Goal: Task Accomplishment & Management: Manage account settings

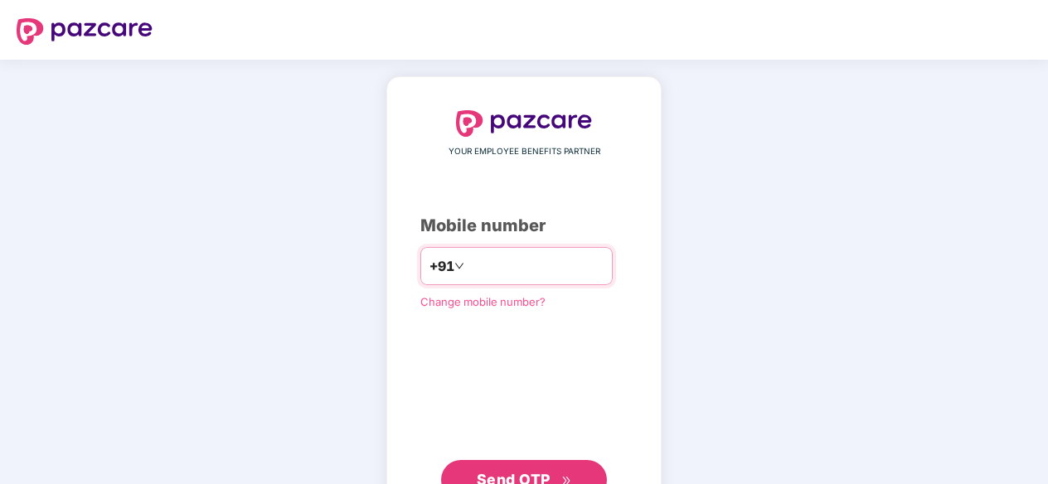
click at [482, 260] on input "number" at bounding box center [536, 266] width 136 height 27
type input "**********"
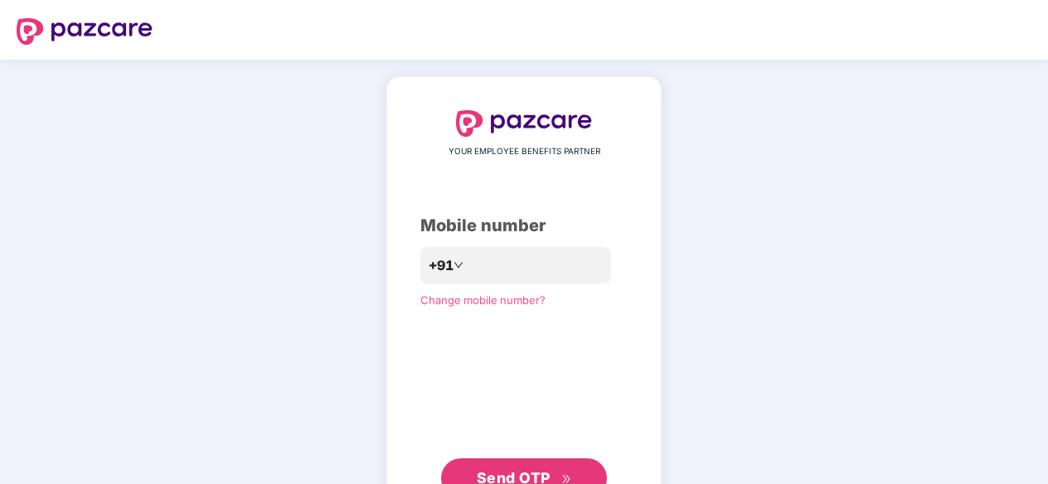
click at [552, 465] on button "Send OTP" at bounding box center [524, 479] width 166 height 40
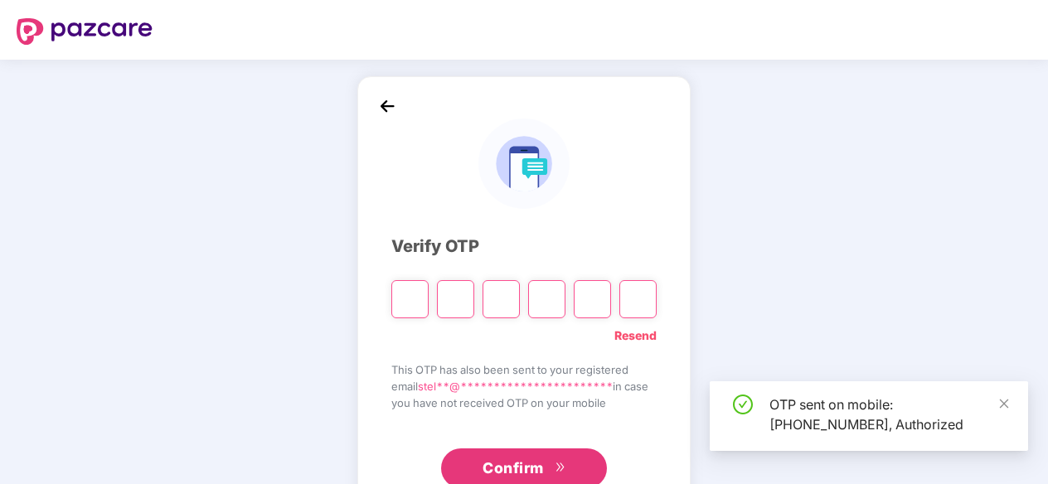
click at [415, 294] on input "Please enter verification code. Digit 1" at bounding box center [409, 299] width 37 height 38
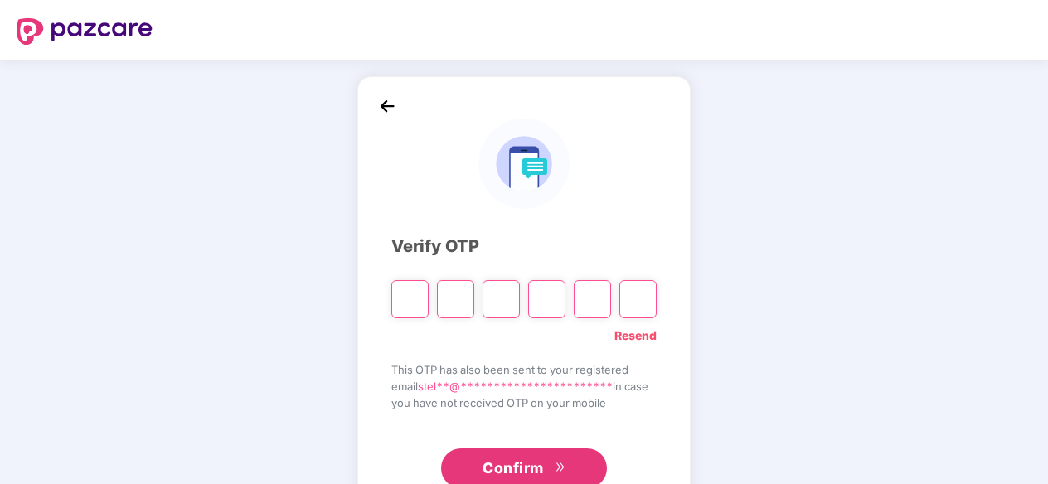
type input "*"
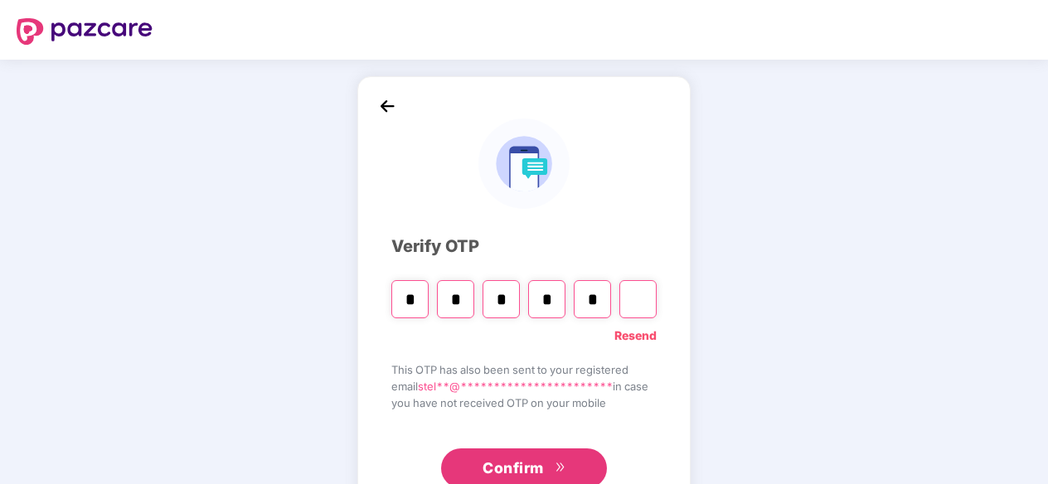
type input "*"
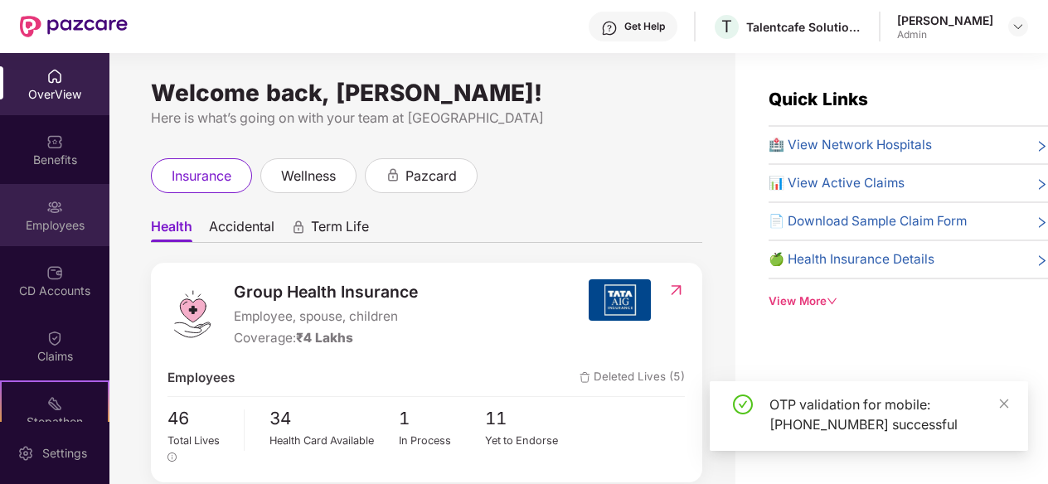
click at [61, 222] on div "Employees" at bounding box center [54, 225] width 109 height 17
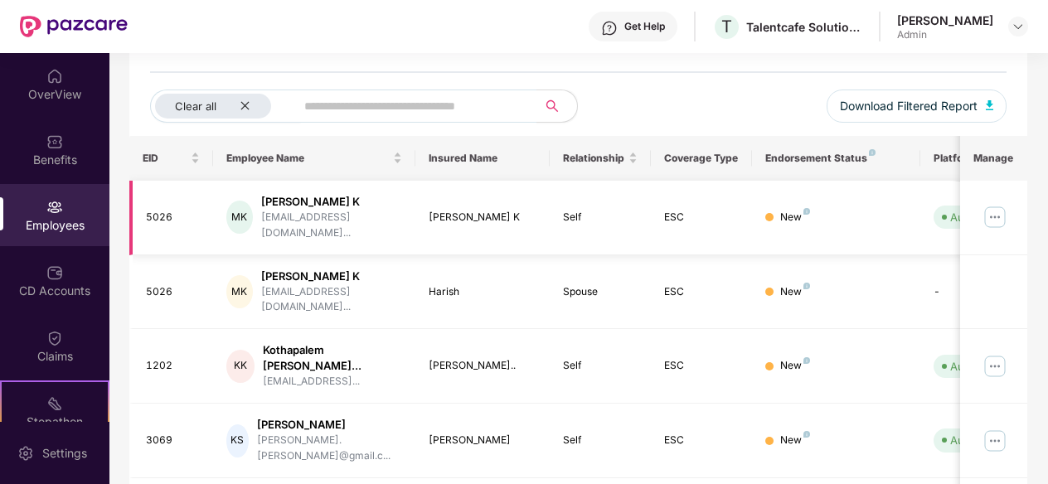
scroll to position [0, 177]
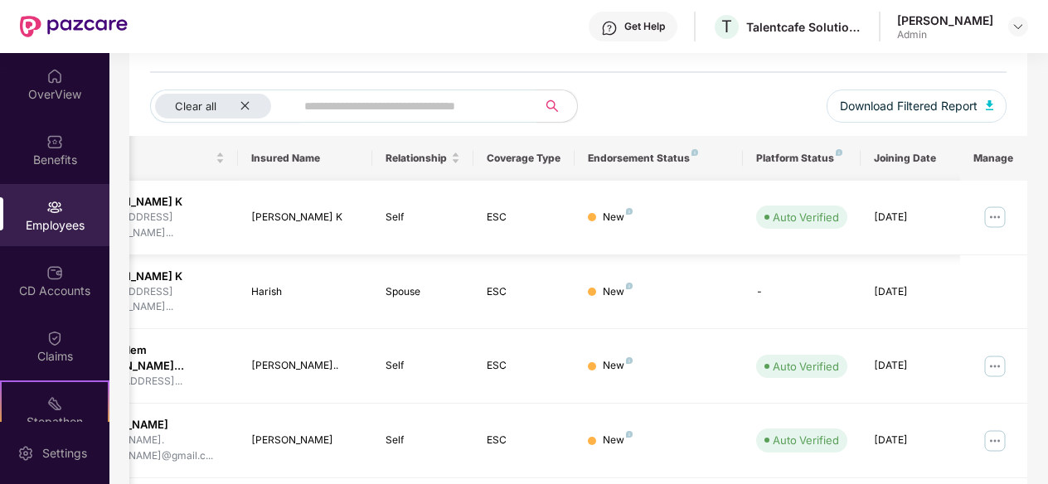
click at [1003, 208] on img at bounding box center [995, 217] width 27 height 27
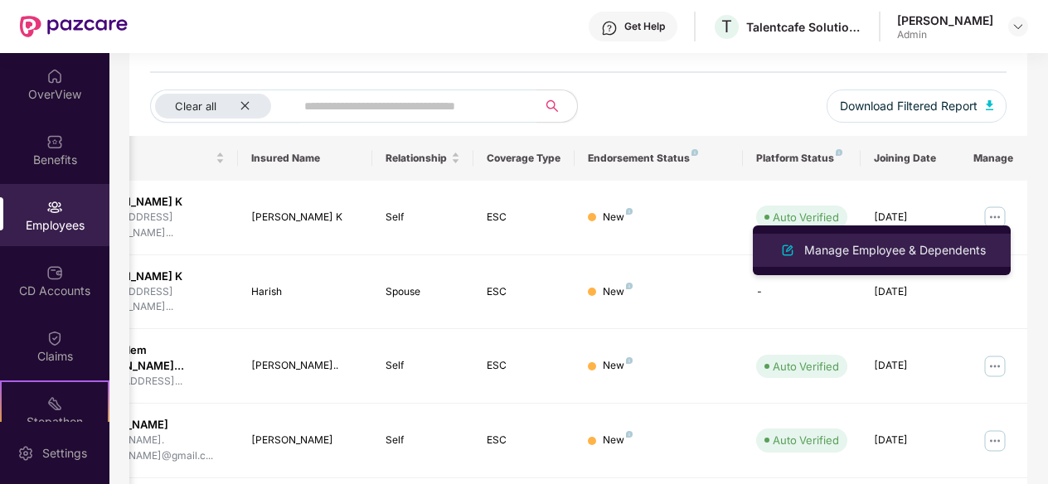
click at [882, 234] on li "Manage Employee & Dependents" at bounding box center [882, 250] width 258 height 33
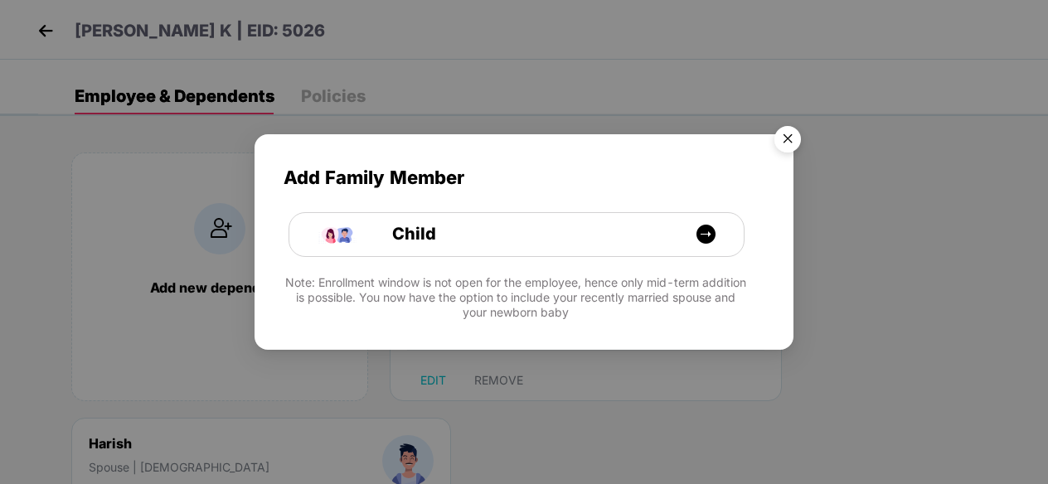
click at [786, 145] on img "Close" at bounding box center [788, 142] width 46 height 46
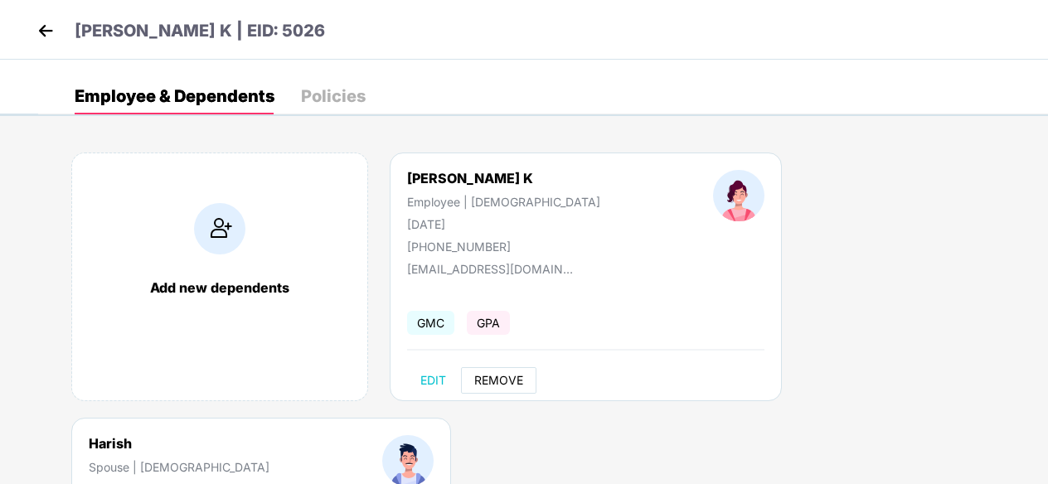
click at [507, 382] on span "REMOVE" at bounding box center [498, 380] width 49 height 13
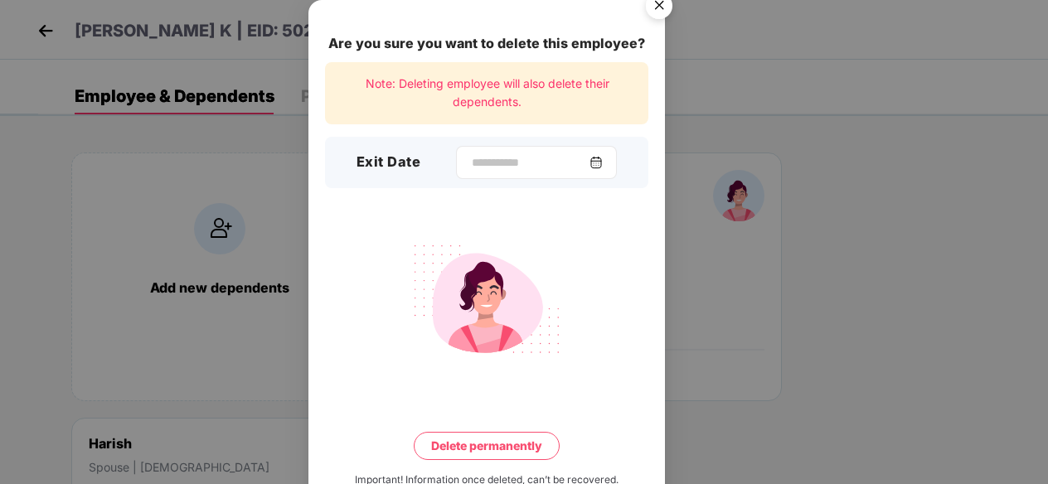
click at [600, 158] on img at bounding box center [596, 162] width 13 height 13
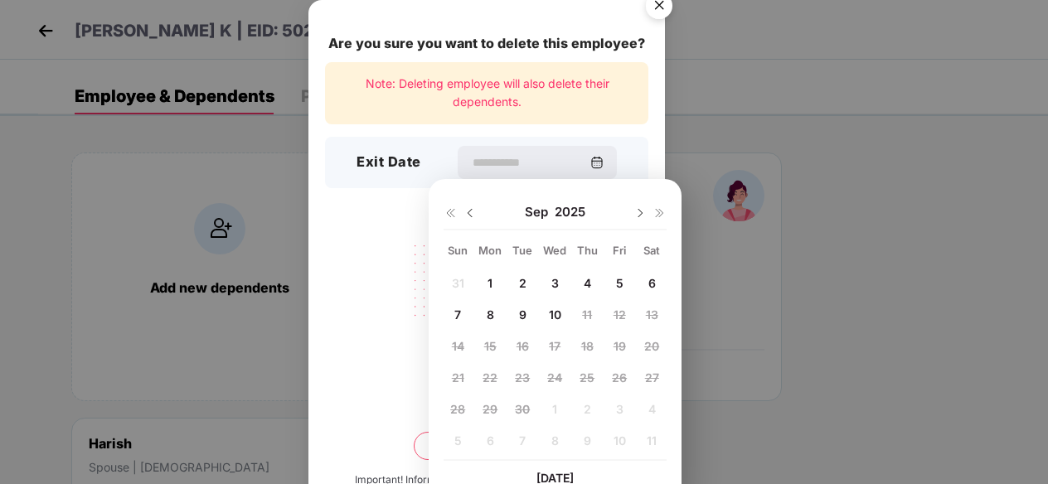
click at [484, 280] on div "1" at bounding box center [490, 282] width 25 height 25
type input "**********"
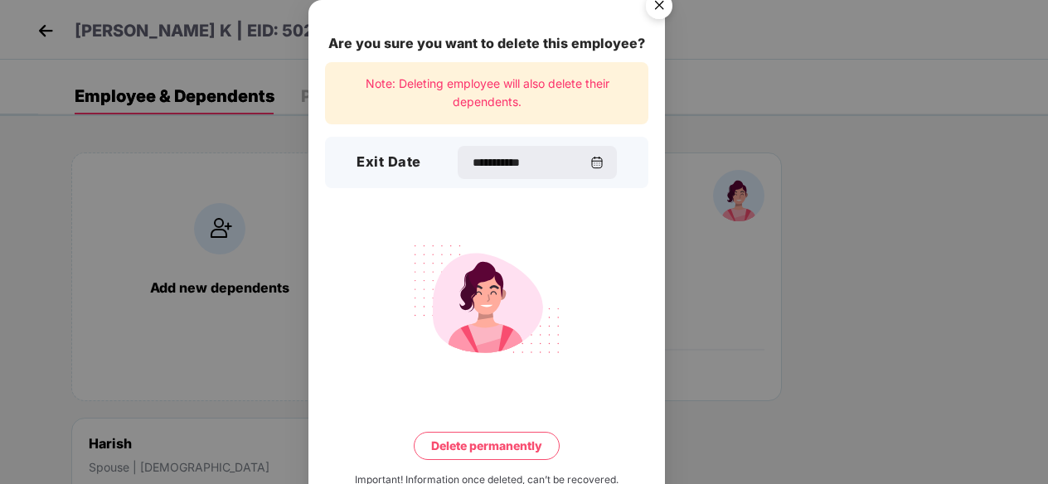
scroll to position [45, 0]
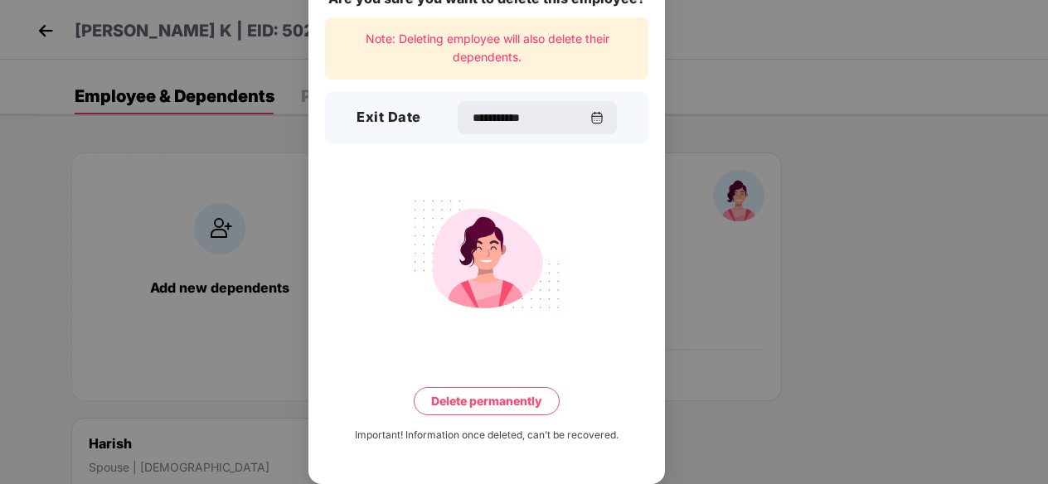
click at [444, 389] on button "Delete permanently" at bounding box center [487, 401] width 146 height 28
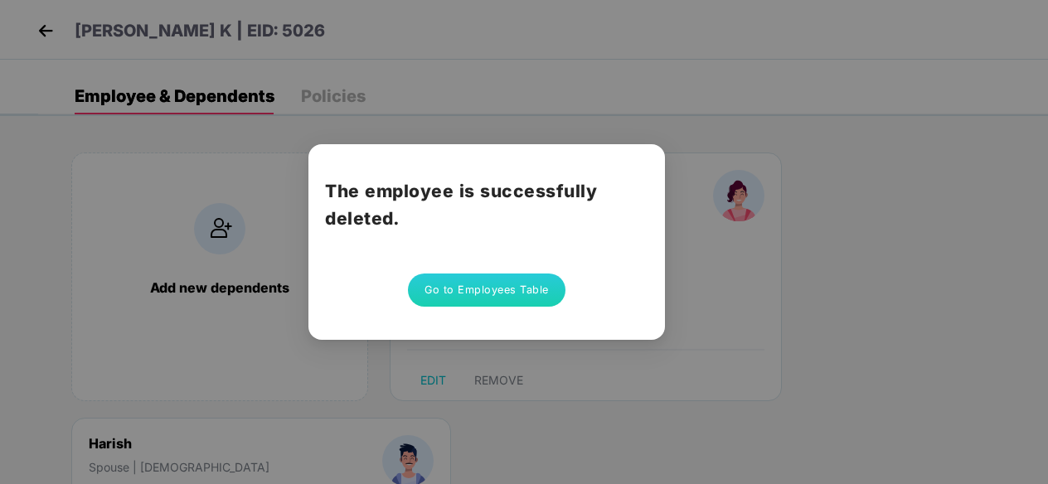
click at [478, 297] on button "Go to Employees Table" at bounding box center [487, 290] width 158 height 33
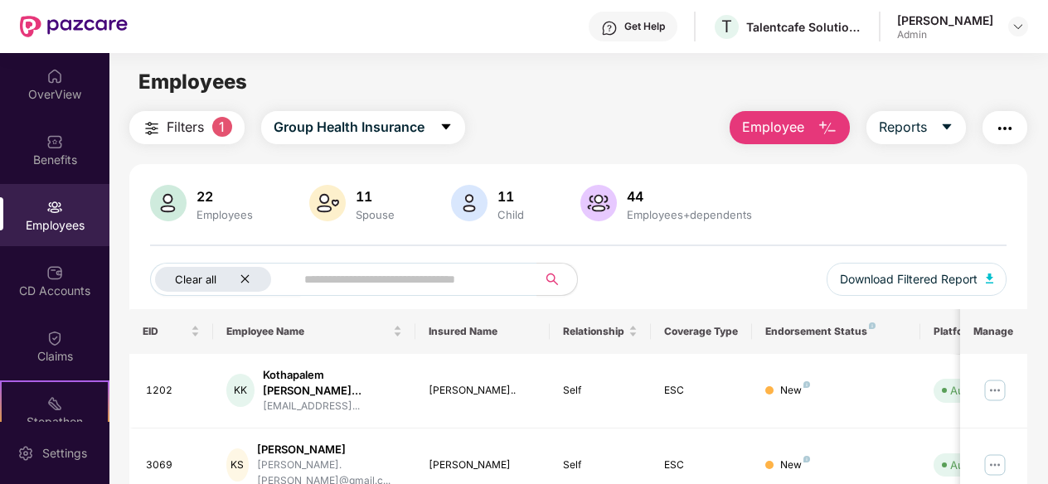
click at [237, 277] on div "Clear all" at bounding box center [213, 279] width 116 height 25
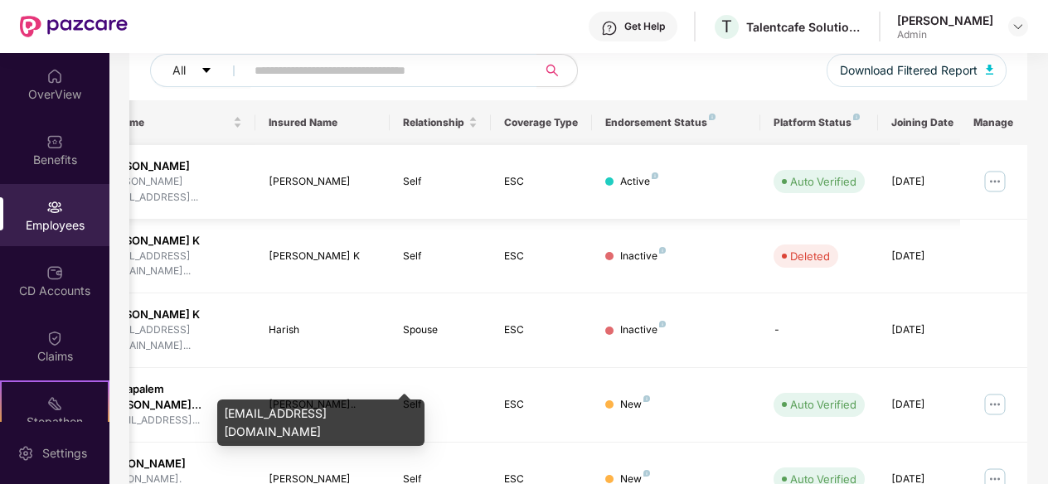
scroll to position [0, 177]
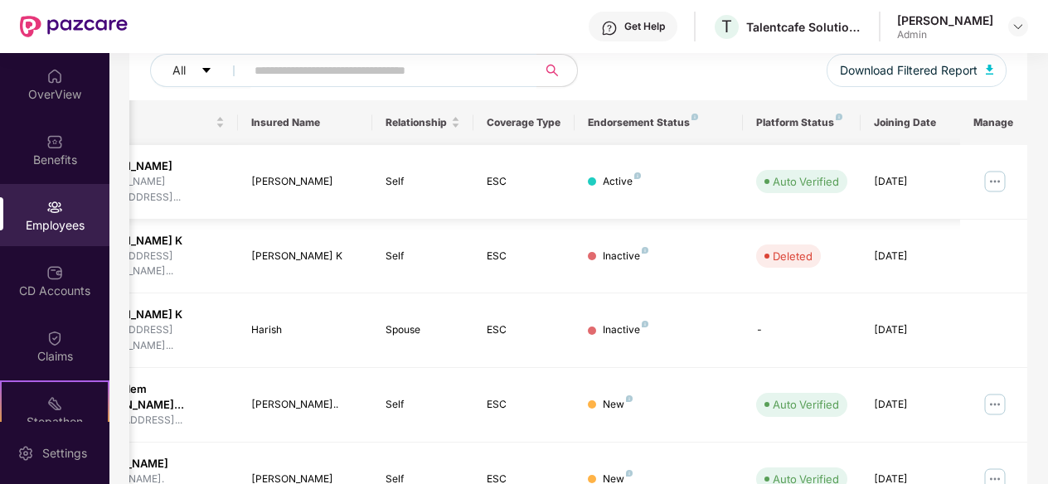
click at [999, 175] on img at bounding box center [995, 181] width 27 height 27
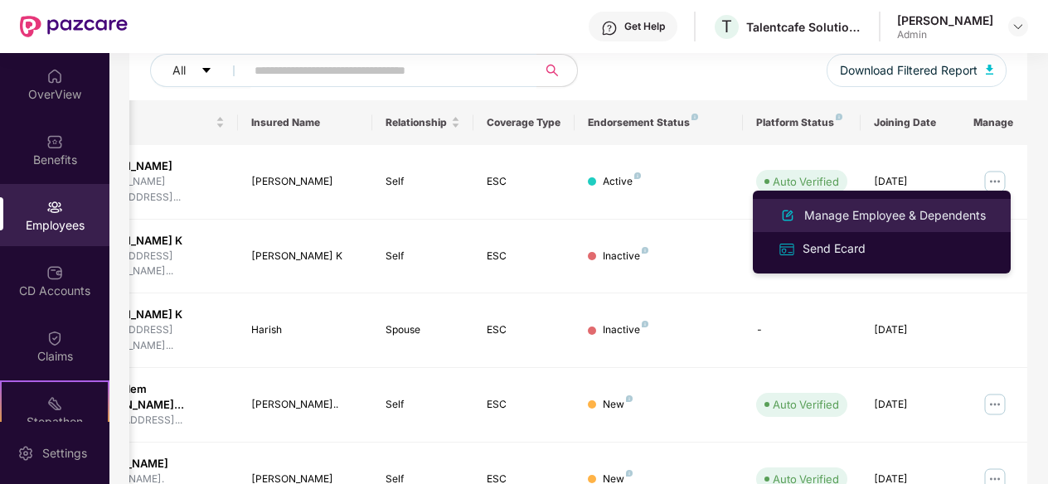
click at [853, 211] on div "Manage Employee & Dependents" at bounding box center [895, 216] width 188 height 18
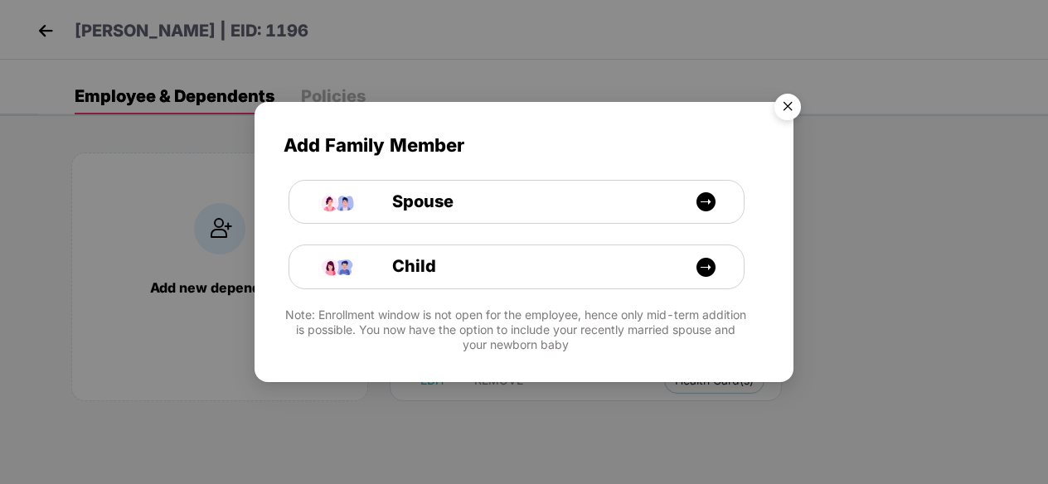
click at [791, 116] on img "Close" at bounding box center [788, 109] width 46 height 46
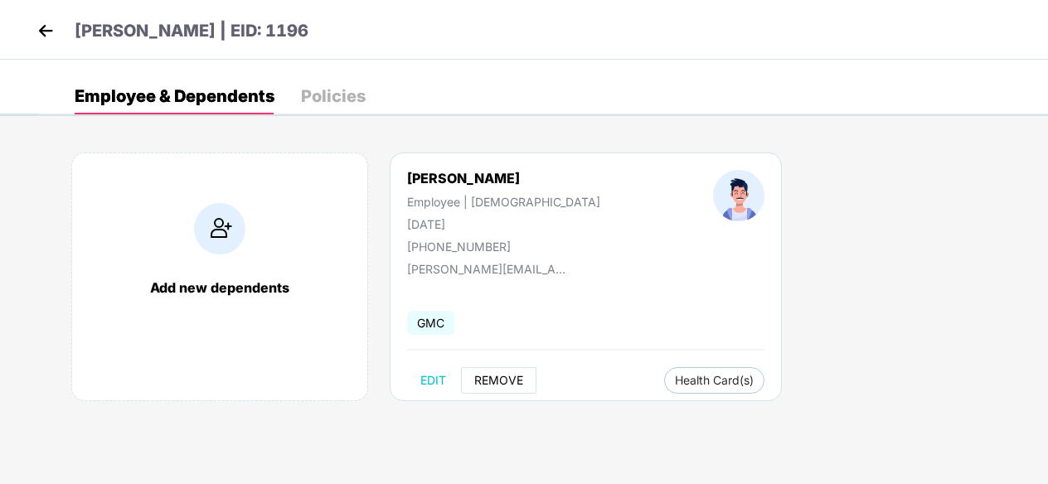
click at [492, 377] on span "REMOVE" at bounding box center [498, 380] width 49 height 13
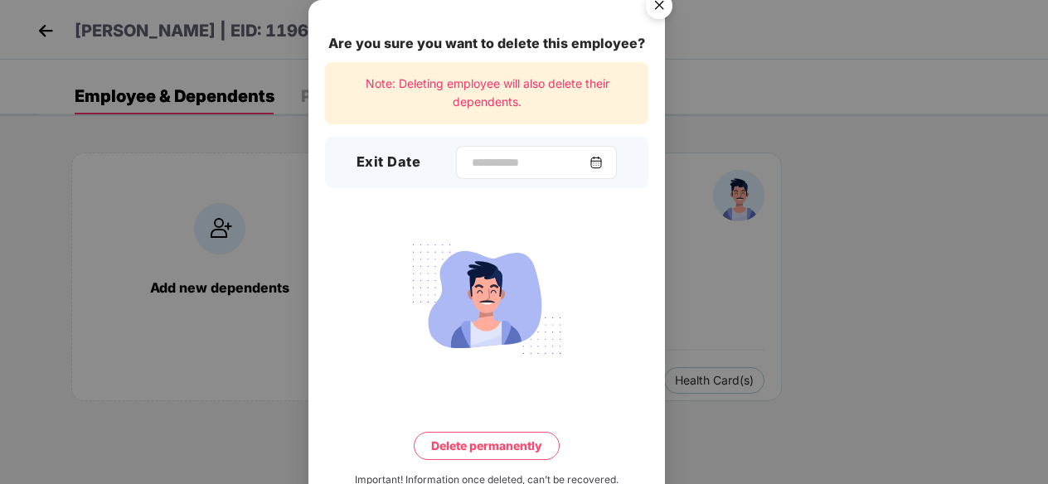
click at [501, 152] on div at bounding box center [536, 162] width 161 height 33
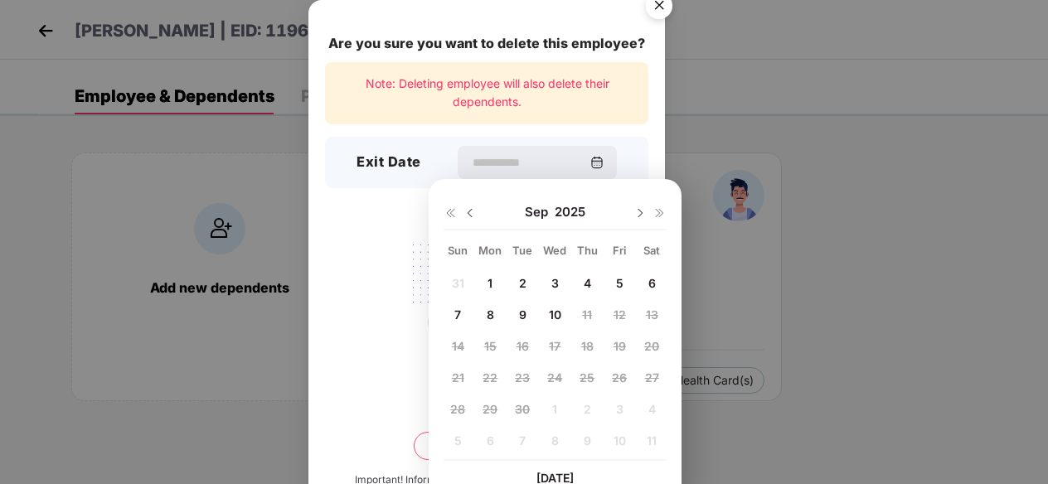
click at [474, 214] on img at bounding box center [470, 213] width 13 height 13
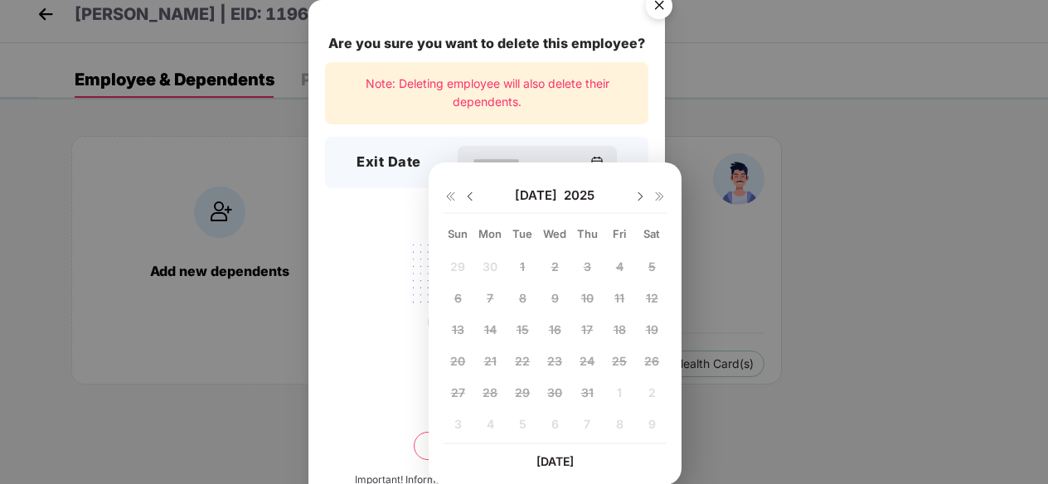
click at [637, 194] on img at bounding box center [640, 196] width 13 height 13
click at [522, 328] on span "12" at bounding box center [523, 330] width 12 height 14
type input "**********"
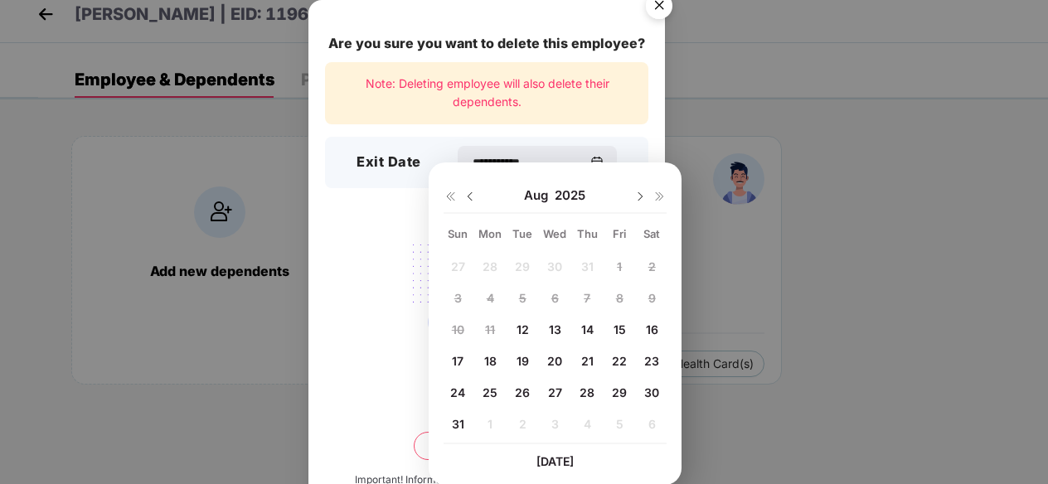
scroll to position [0, 0]
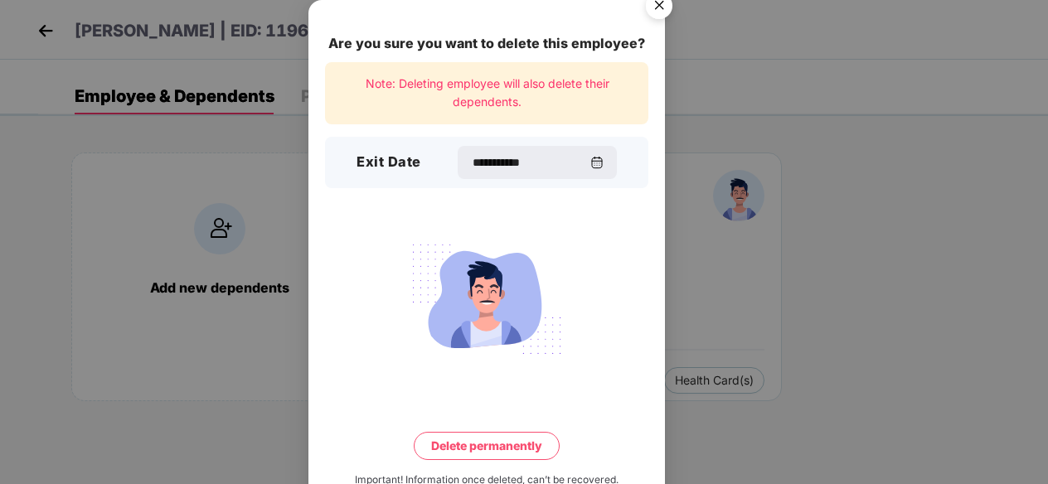
click at [498, 447] on button "Delete permanently" at bounding box center [487, 446] width 146 height 28
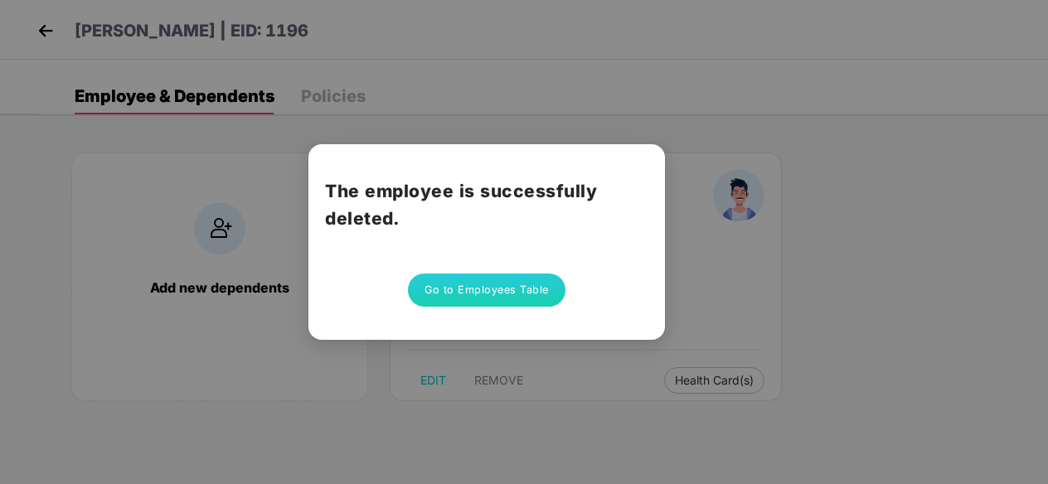
click at [549, 294] on button "Go to Employees Table" at bounding box center [487, 290] width 158 height 33
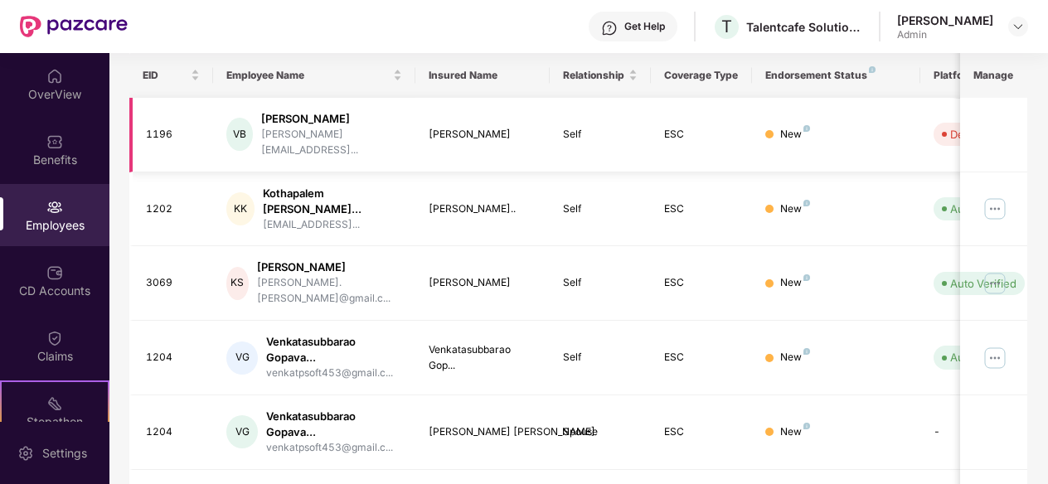
scroll to position [259, 0]
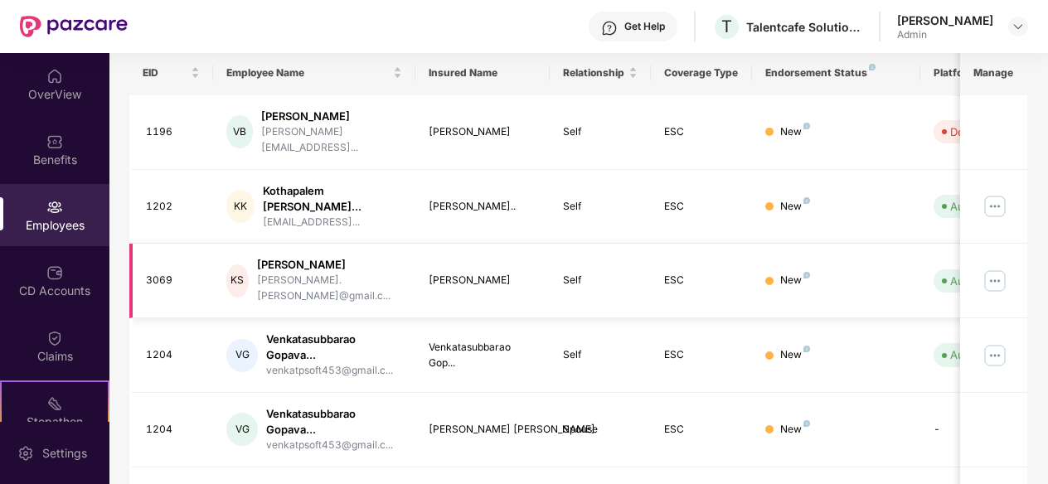
click at [997, 268] on img at bounding box center [995, 281] width 27 height 27
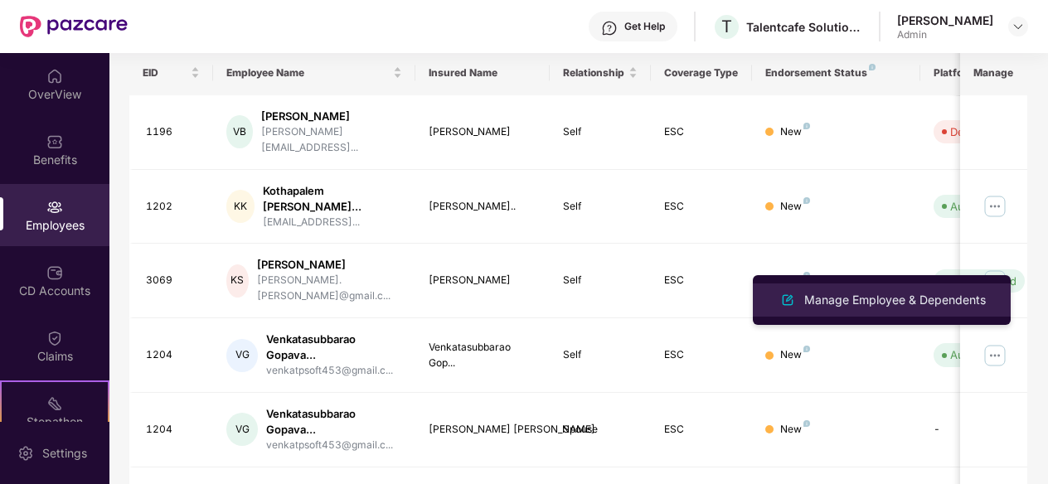
click at [835, 292] on div "Manage Employee & Dependents" at bounding box center [895, 300] width 188 height 18
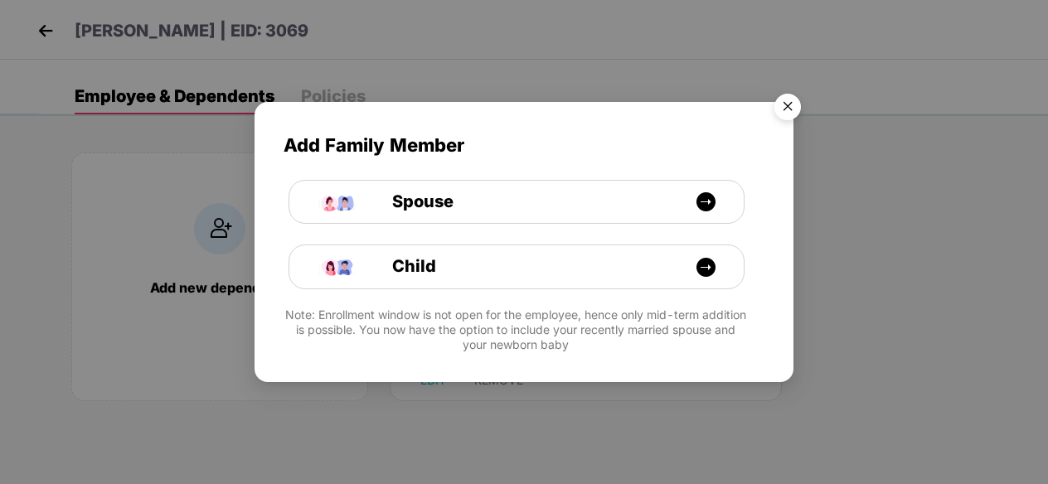
click at [778, 112] on img "Close" at bounding box center [788, 109] width 46 height 46
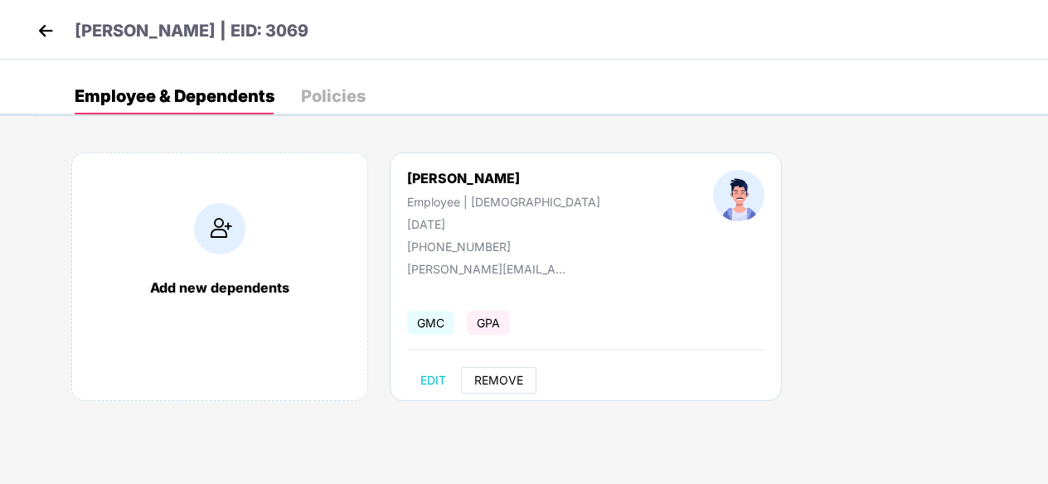
click at [492, 376] on span "REMOVE" at bounding box center [498, 380] width 49 height 13
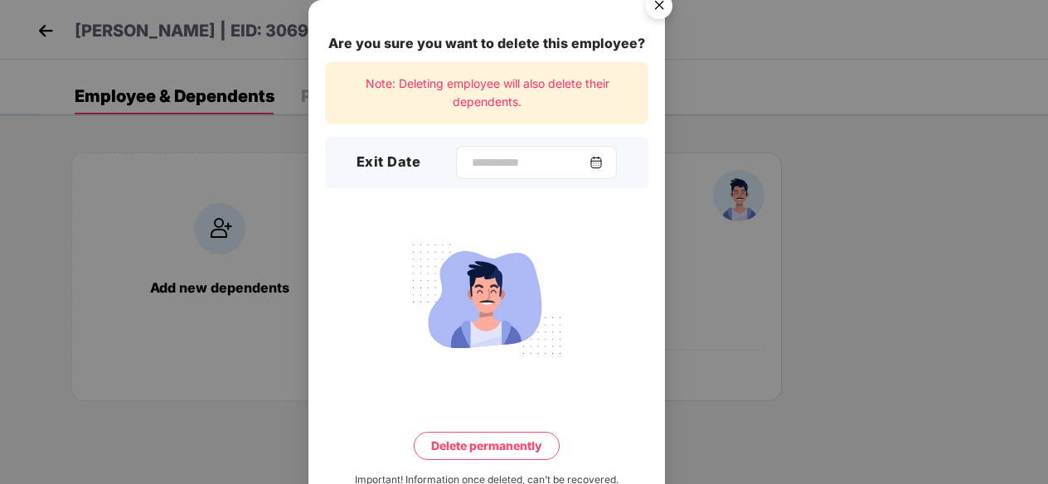
click at [602, 152] on div at bounding box center [536, 162] width 161 height 33
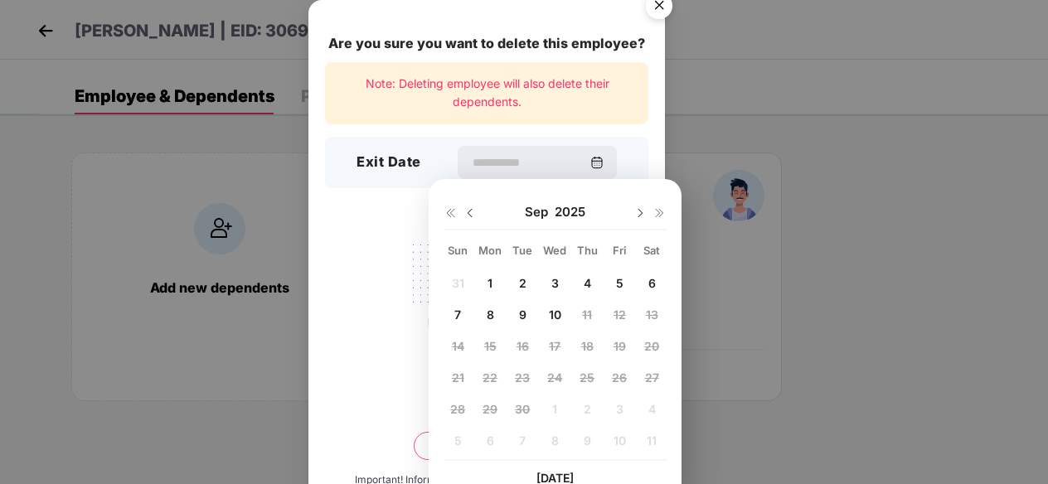
click at [492, 281] on span "1" at bounding box center [490, 283] width 5 height 14
type input "**********"
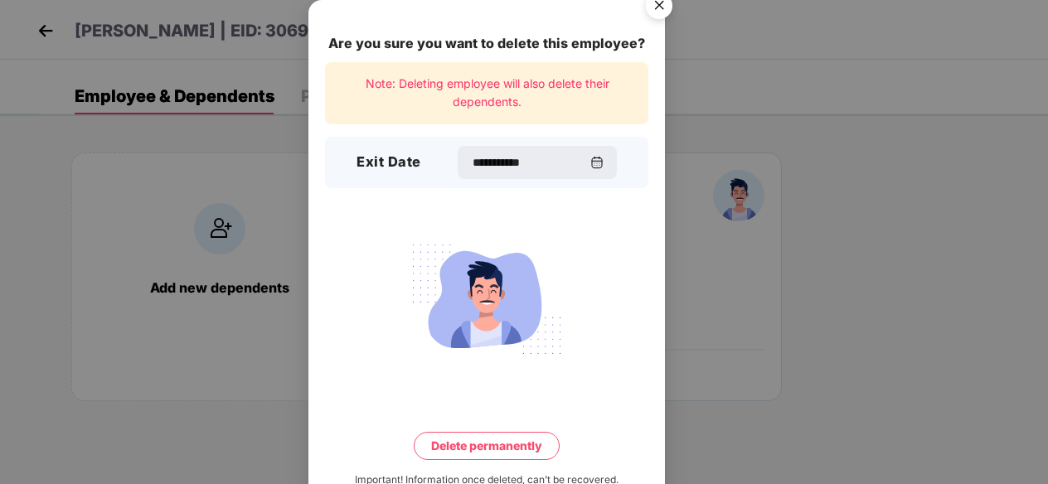
scroll to position [45, 0]
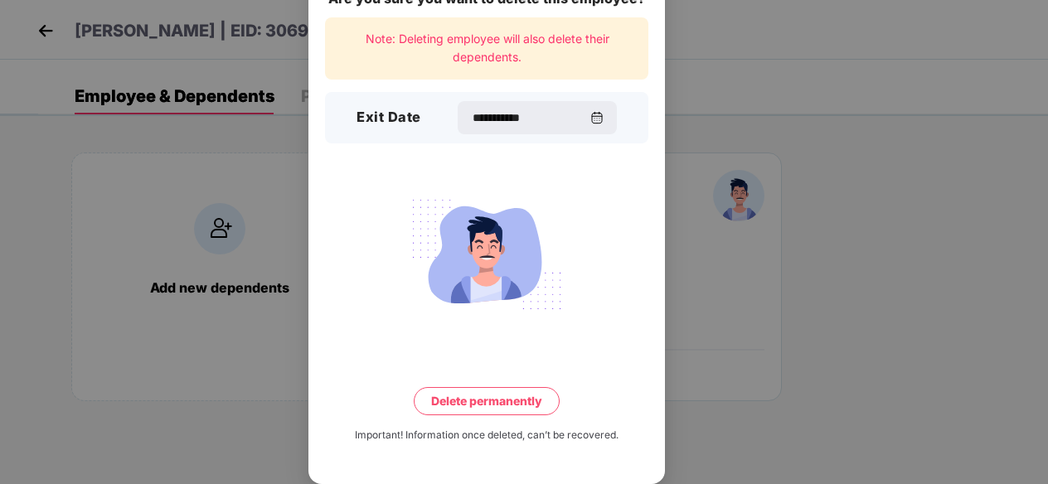
click at [481, 406] on button "Delete permanently" at bounding box center [487, 401] width 146 height 28
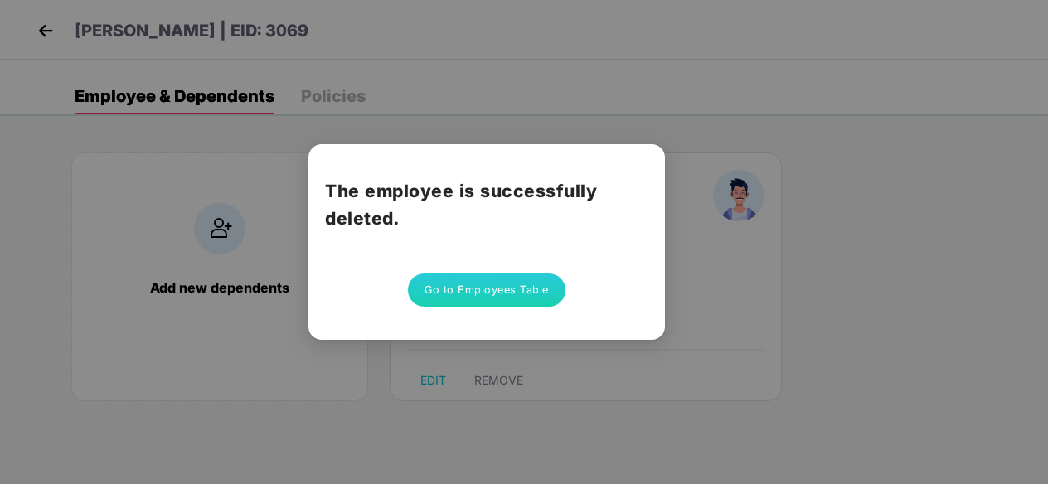
scroll to position [0, 0]
click at [483, 291] on button "Go to Employees Table" at bounding box center [487, 290] width 158 height 33
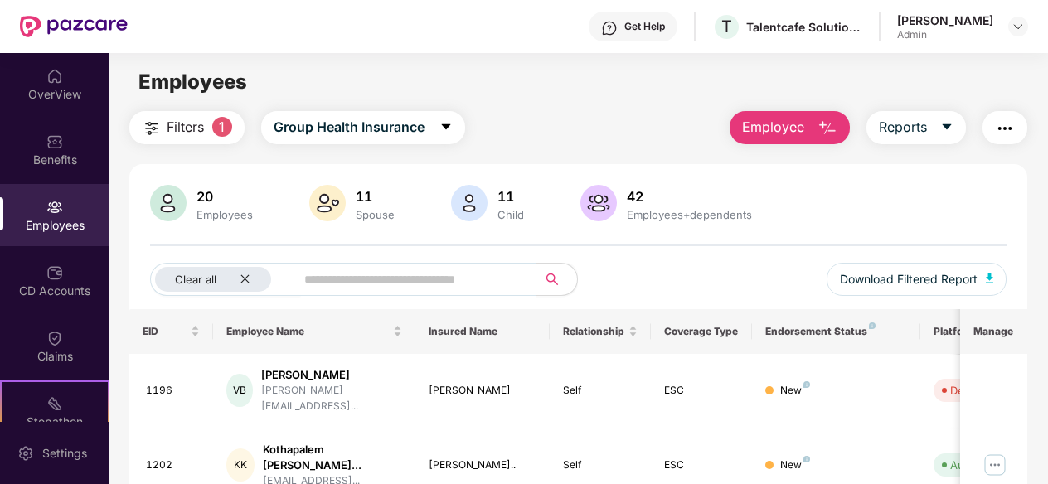
click at [62, 226] on div "Employees" at bounding box center [54, 225] width 109 height 17
click at [240, 283] on icon "close" at bounding box center [245, 279] width 11 height 11
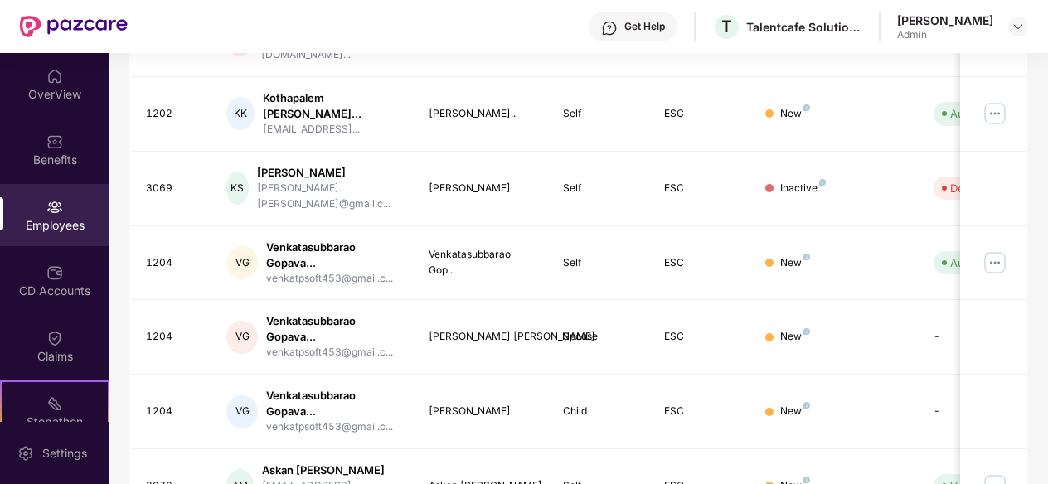
scroll to position [587, 0]
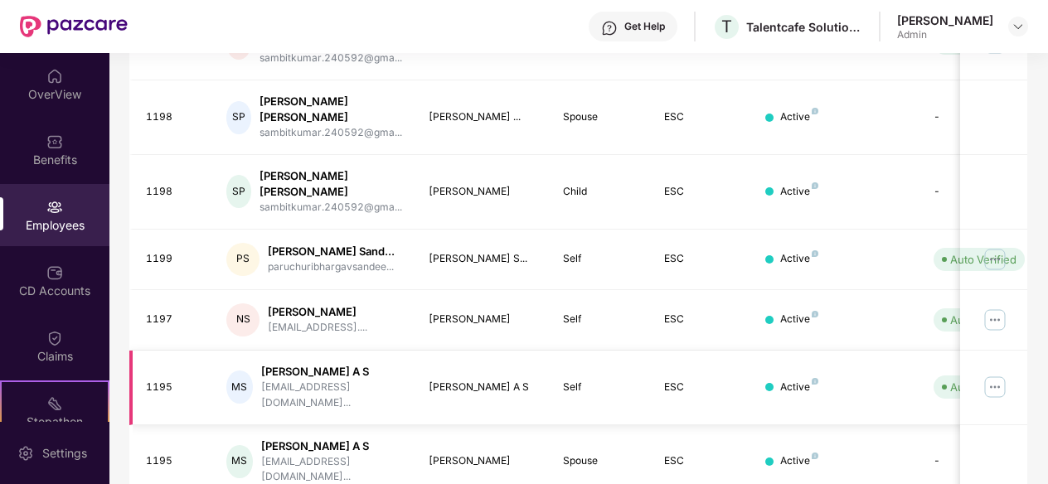
scroll to position [546, 0]
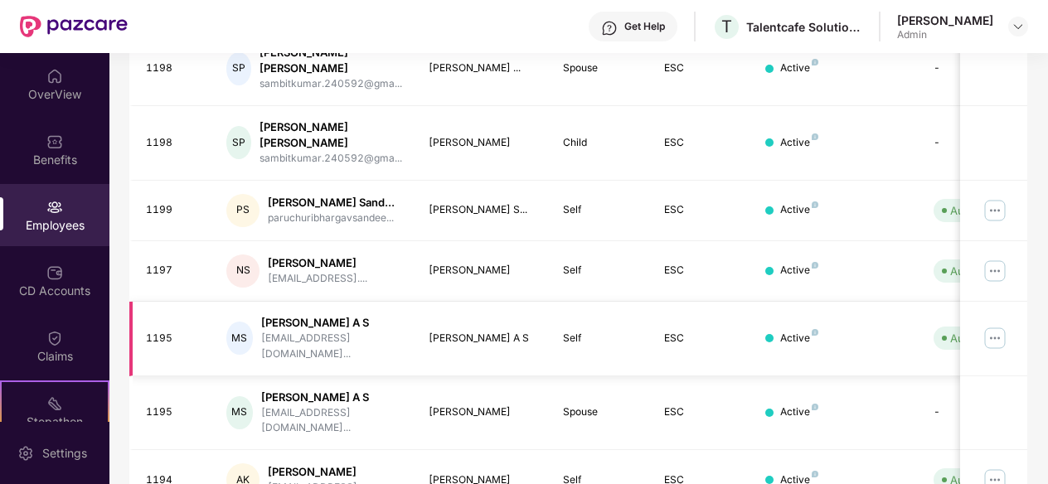
click at [1003, 325] on img at bounding box center [995, 338] width 27 height 27
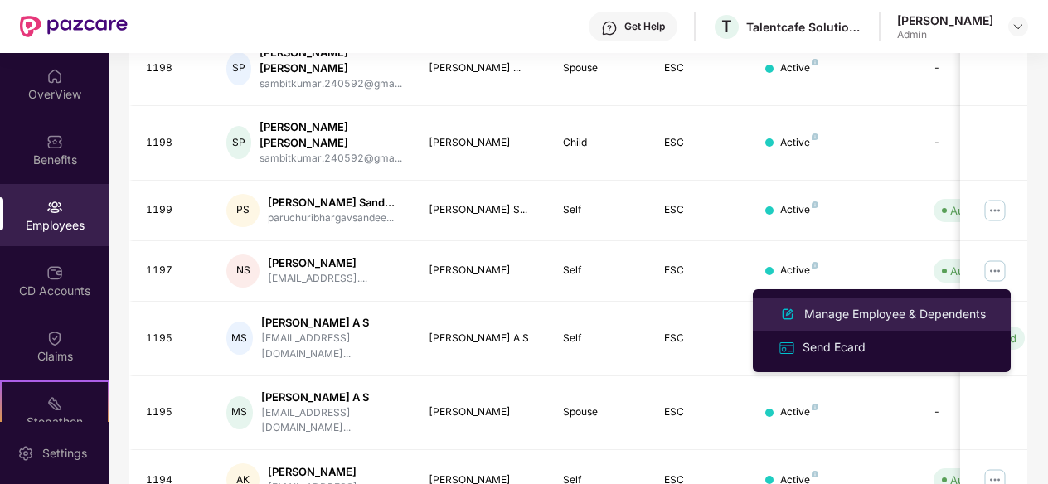
click at [846, 316] on div "Manage Employee & Dependents" at bounding box center [895, 314] width 188 height 18
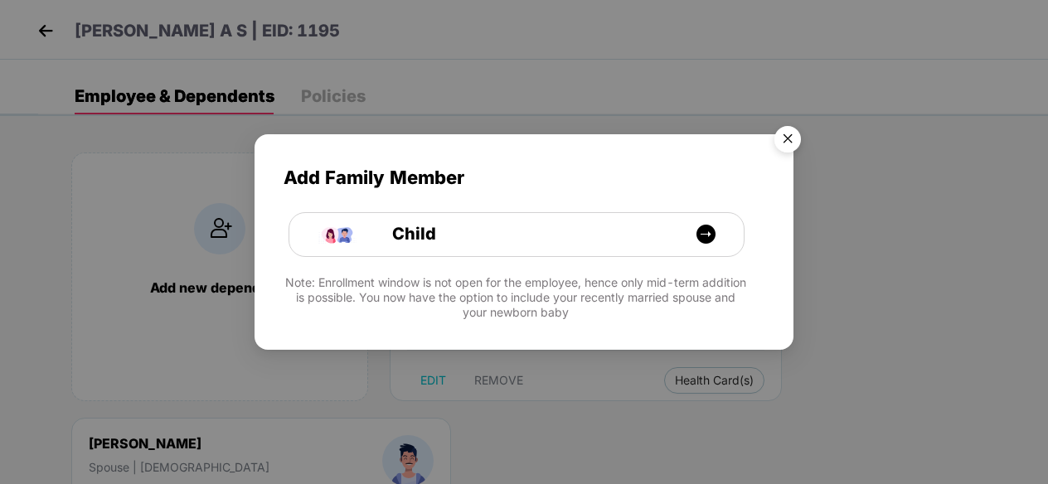
click at [782, 142] on img "Close" at bounding box center [788, 142] width 46 height 46
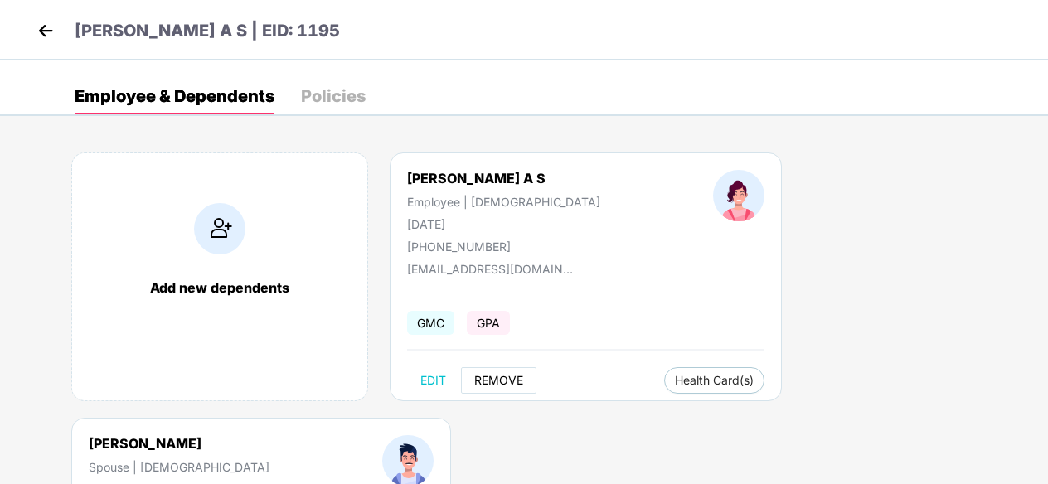
click at [498, 377] on span "REMOVE" at bounding box center [498, 380] width 49 height 13
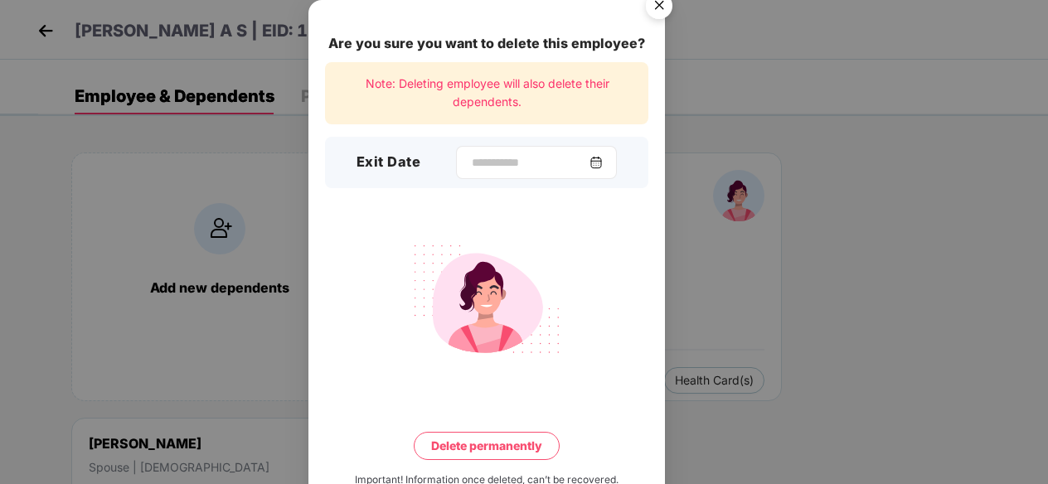
click at [602, 173] on div at bounding box center [536, 162] width 161 height 33
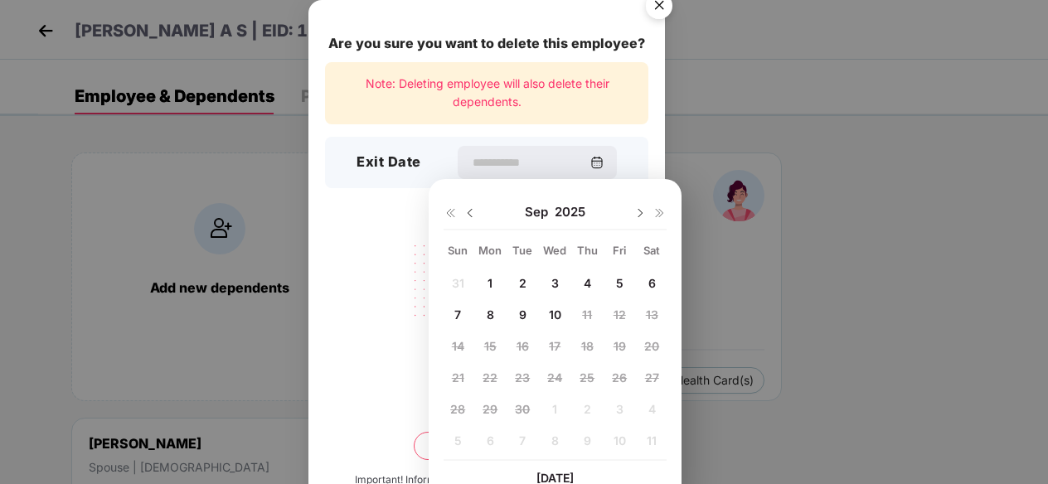
click at [493, 278] on div "1" at bounding box center [490, 282] width 25 height 25
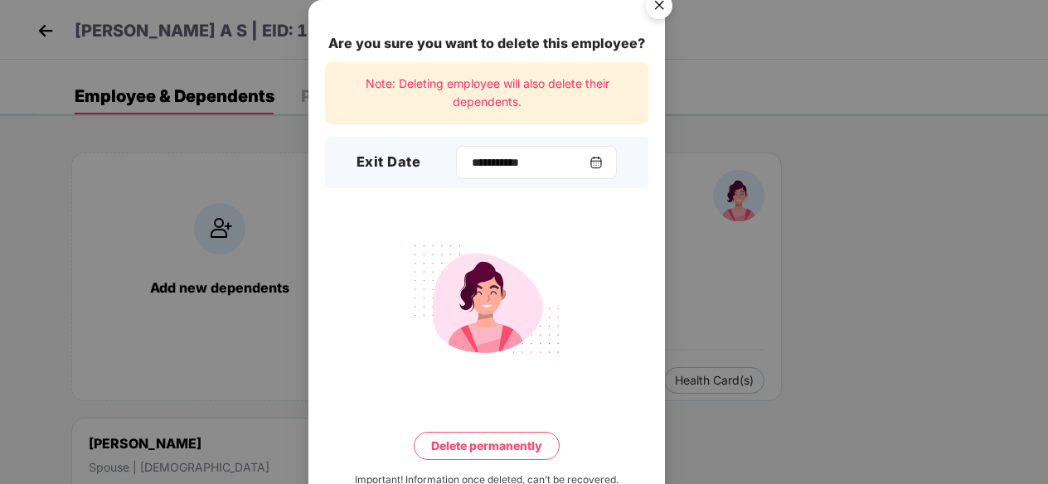
click at [603, 165] on img at bounding box center [596, 162] width 13 height 13
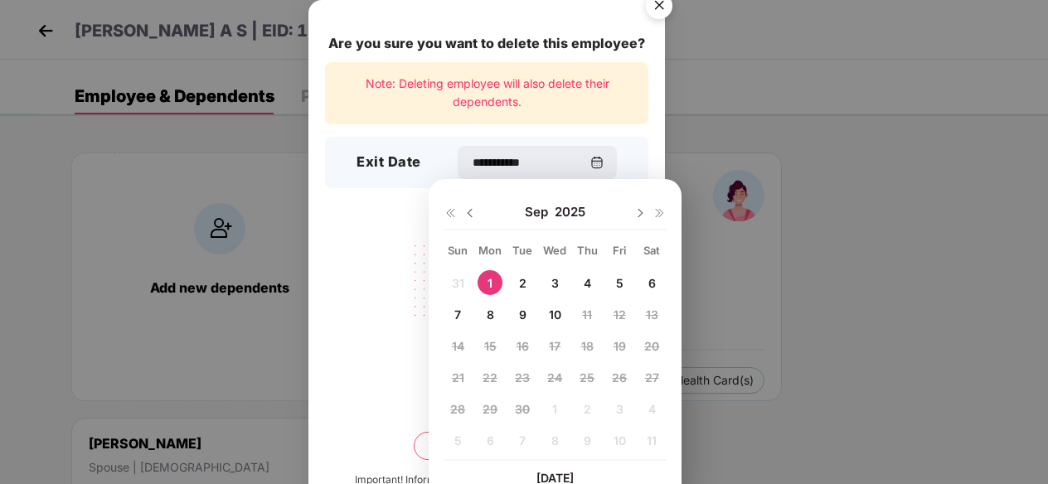
click at [469, 211] on img at bounding box center [470, 213] width 13 height 13
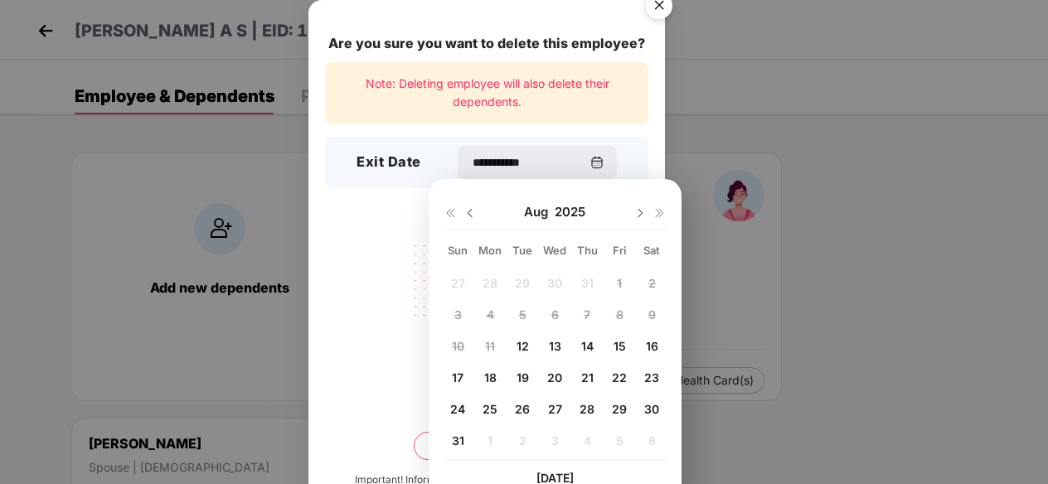
click at [454, 435] on span "31" at bounding box center [458, 441] width 12 height 14
type input "**********"
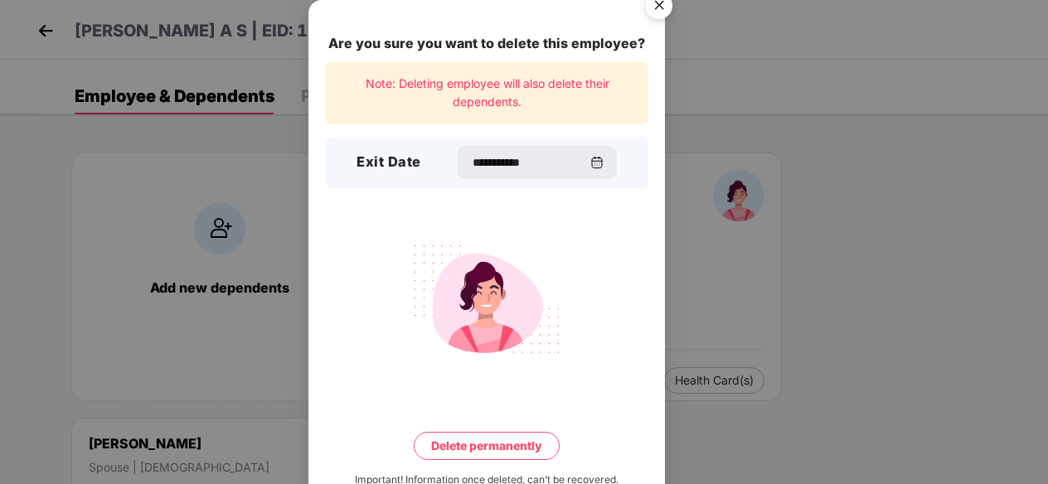
scroll to position [45, 0]
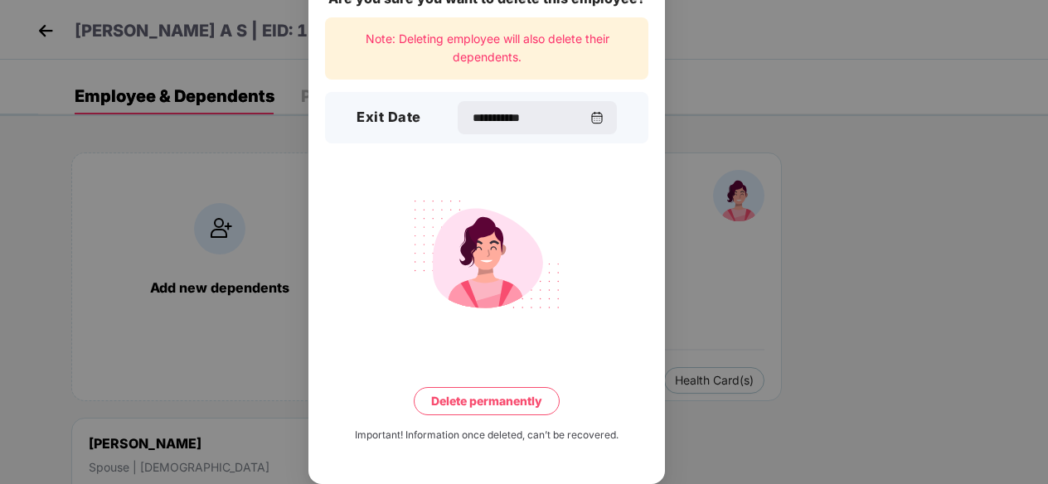
click at [452, 404] on button "Delete permanently" at bounding box center [487, 401] width 146 height 28
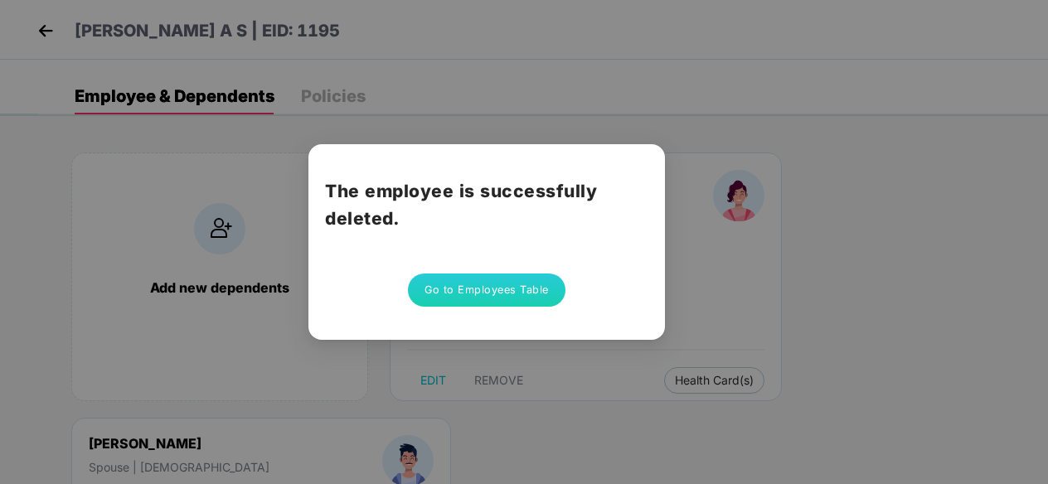
click at [481, 288] on button "Go to Employees Table" at bounding box center [487, 290] width 158 height 33
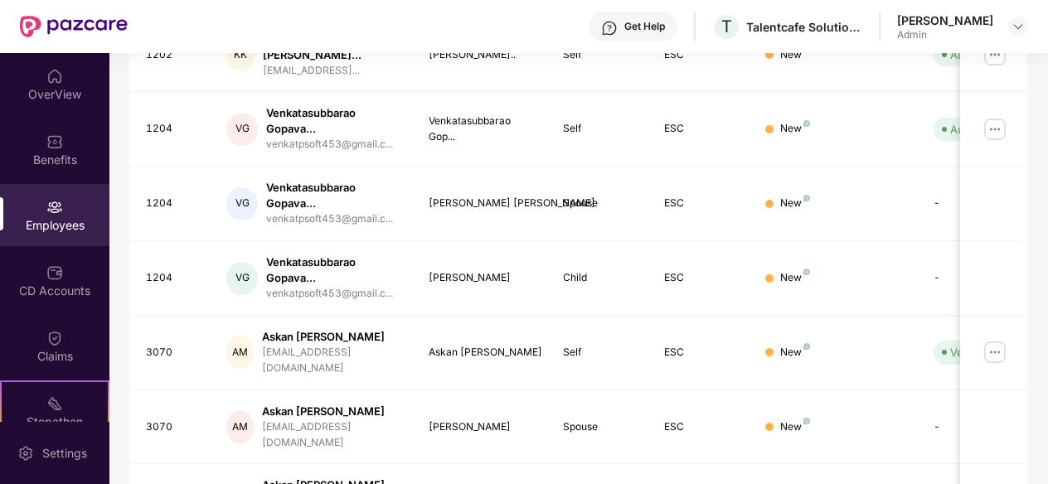
scroll to position [587, 0]
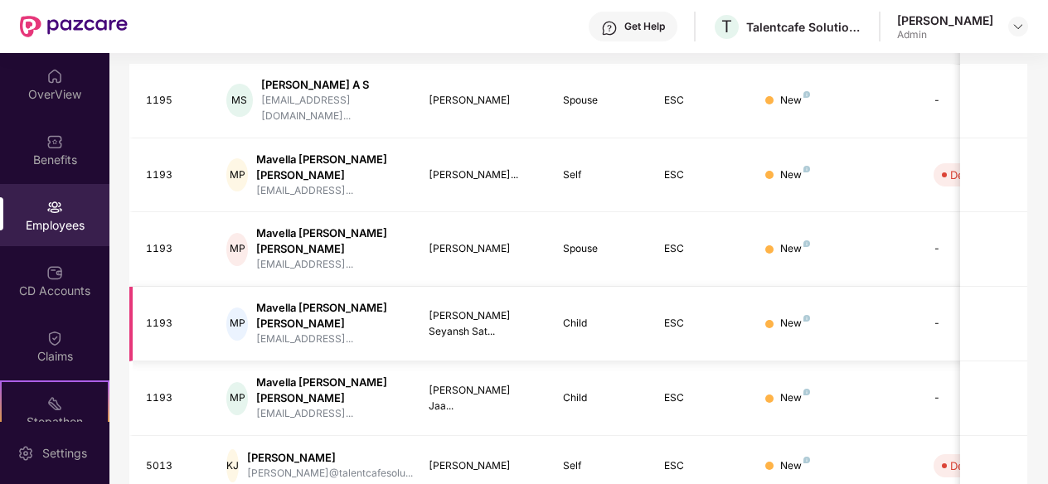
scroll to position [0, 0]
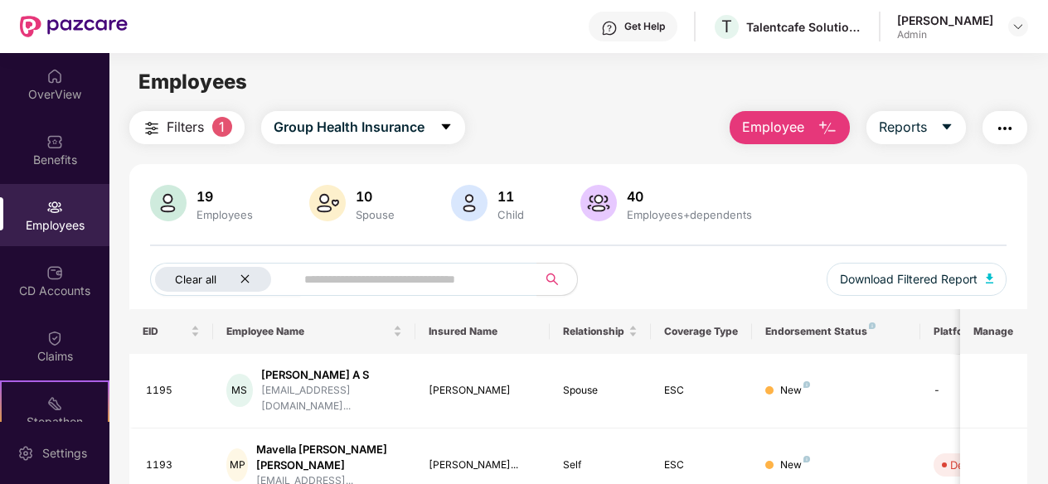
click at [245, 280] on icon "close" at bounding box center [245, 279] width 8 height 8
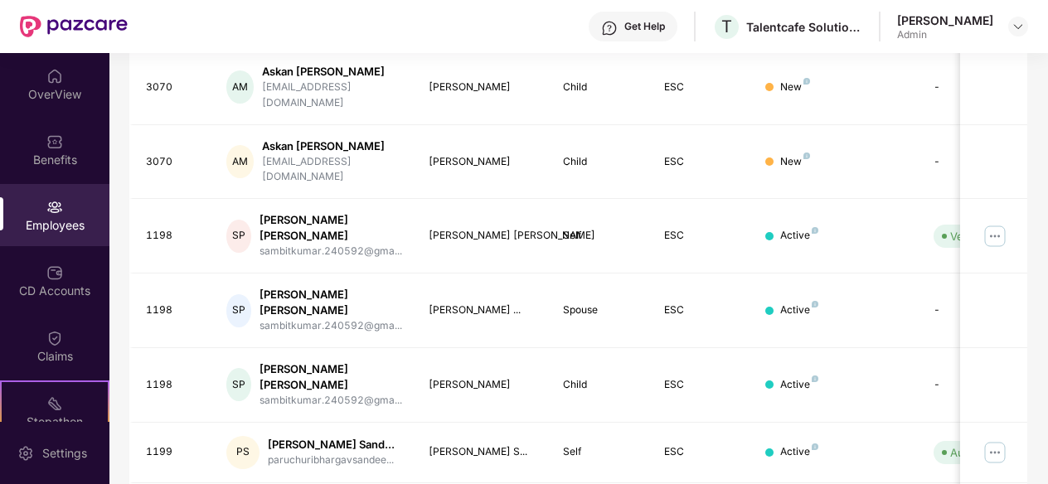
scroll to position [546, 0]
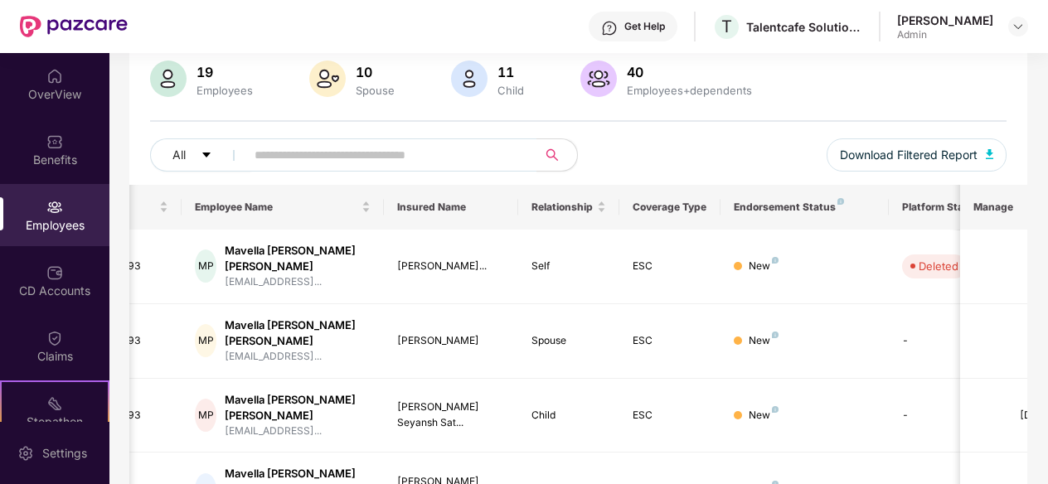
scroll to position [531, 0]
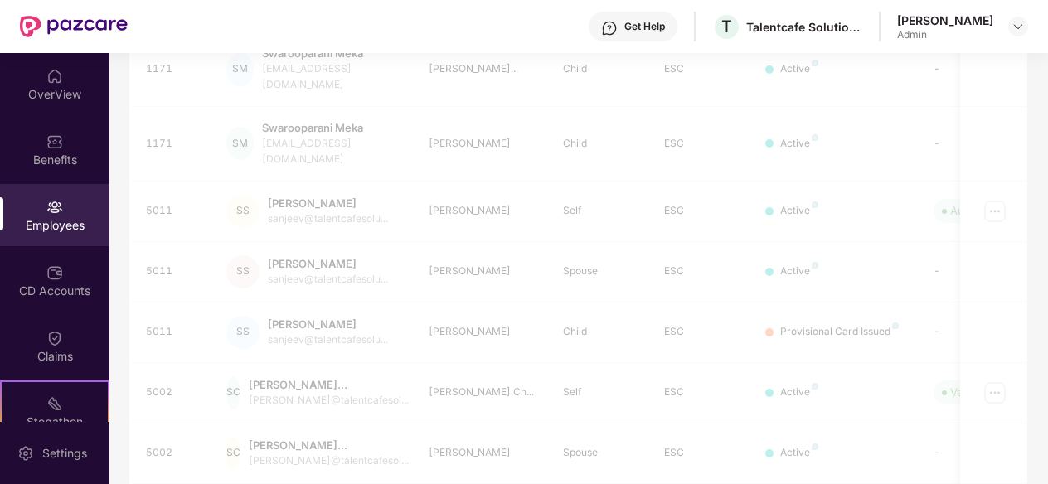
scroll to position [53, 0]
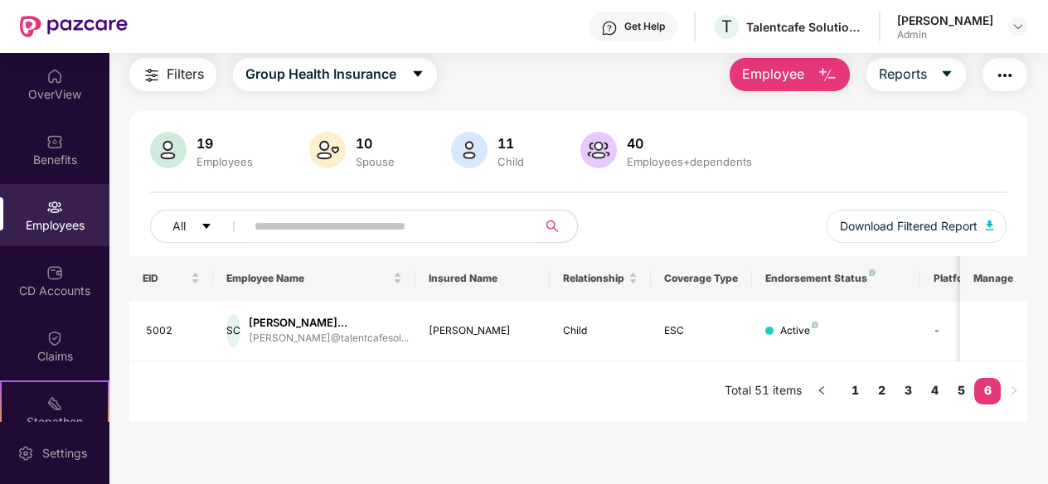
click at [858, 404] on div "EID Employee Name Insured Name Relationship Coverage Type Endorsement Status Pl…" at bounding box center [578, 338] width 899 height 165
click at [858, 396] on link "1" at bounding box center [855, 390] width 27 height 25
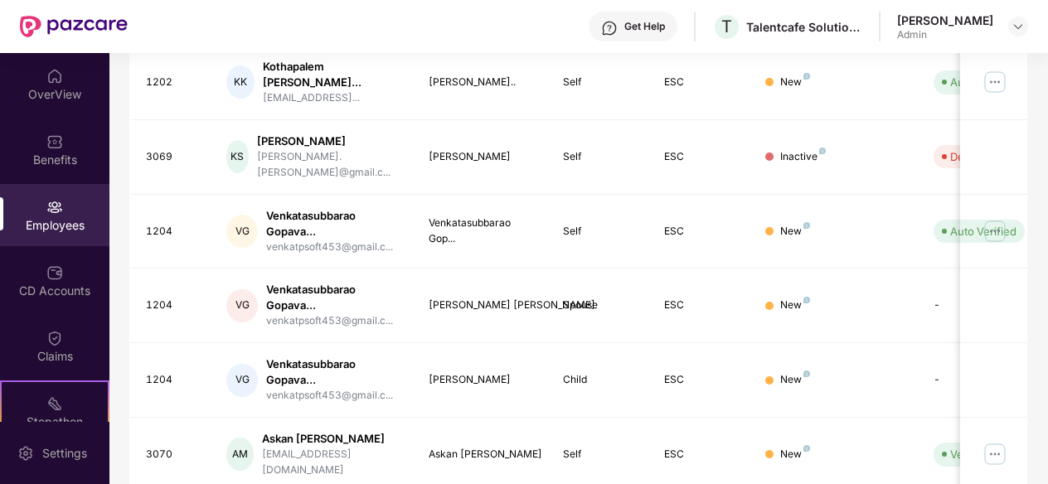
scroll to position [587, 0]
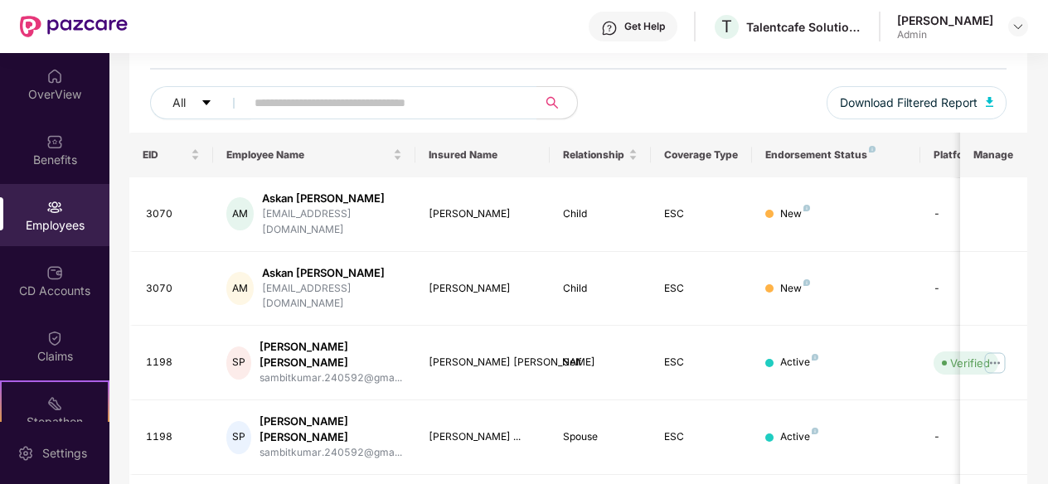
scroll to position [546, 0]
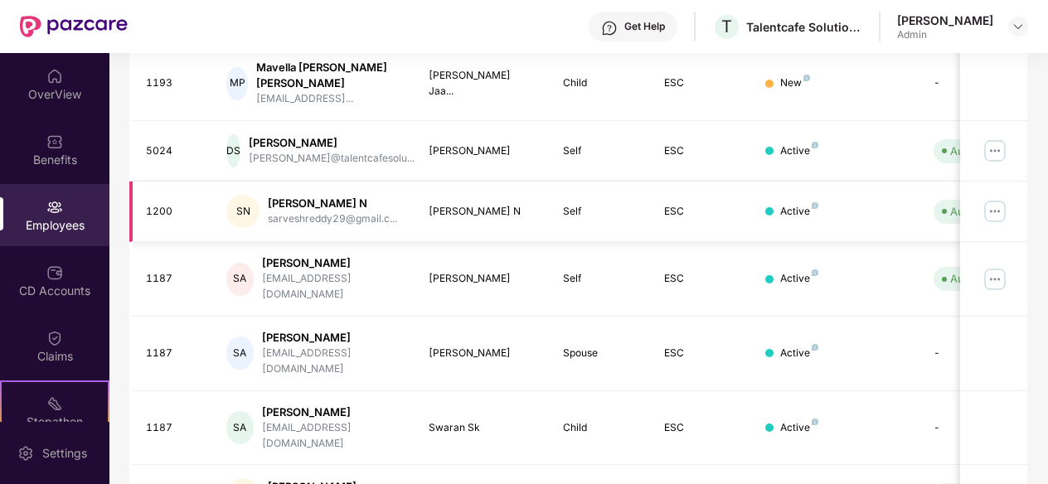
scroll to position [0, 177]
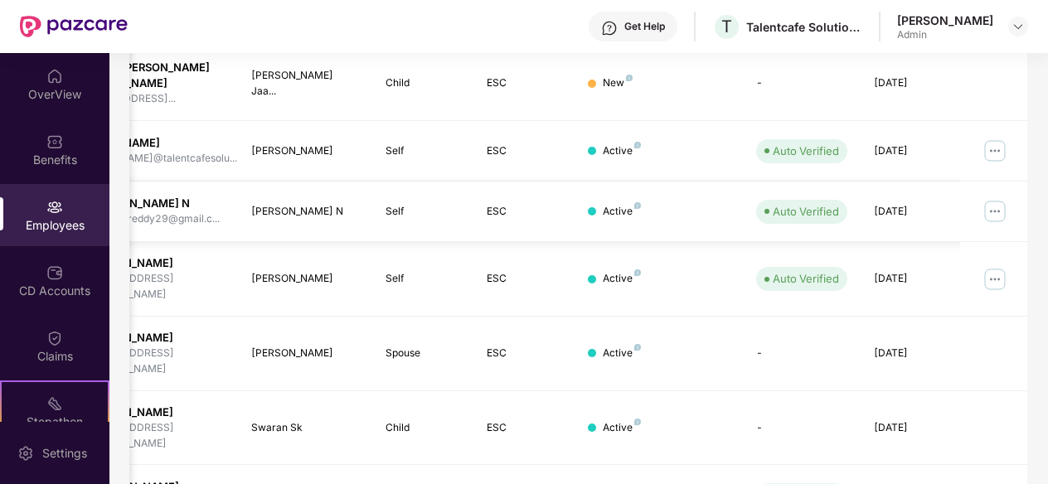
click at [1002, 198] on img at bounding box center [995, 211] width 27 height 27
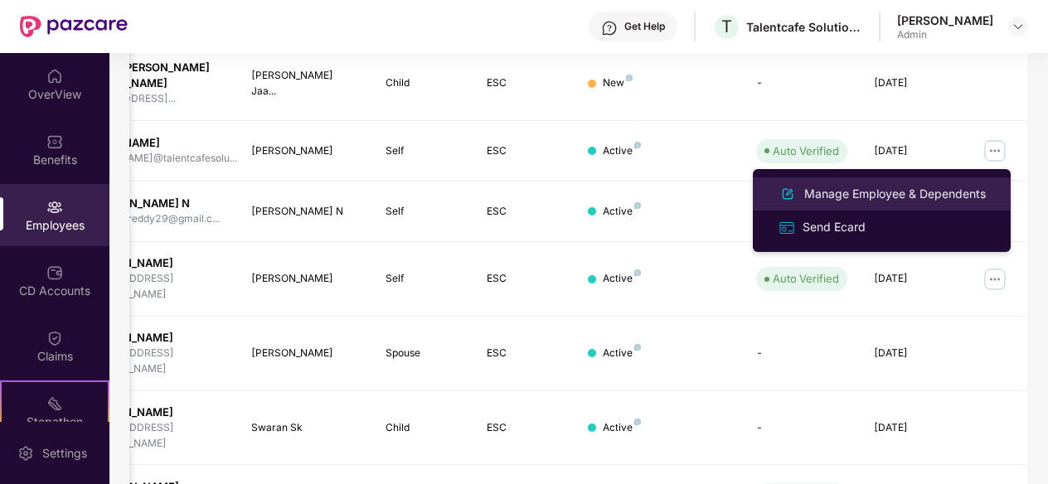
click at [851, 194] on div "Manage Employee & Dependents" at bounding box center [895, 194] width 188 height 18
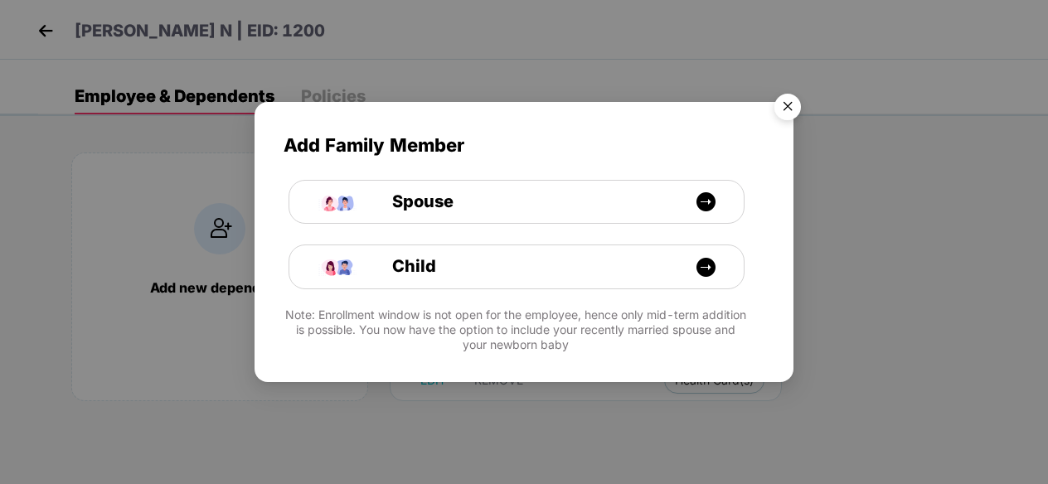
click at [781, 103] on img "Close" at bounding box center [788, 109] width 46 height 46
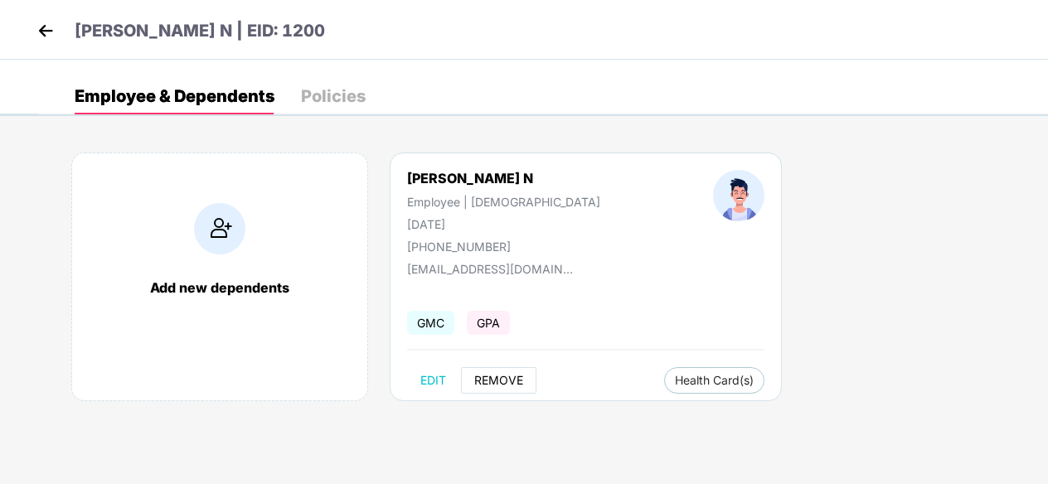
click at [509, 376] on span "REMOVE" at bounding box center [498, 380] width 49 height 13
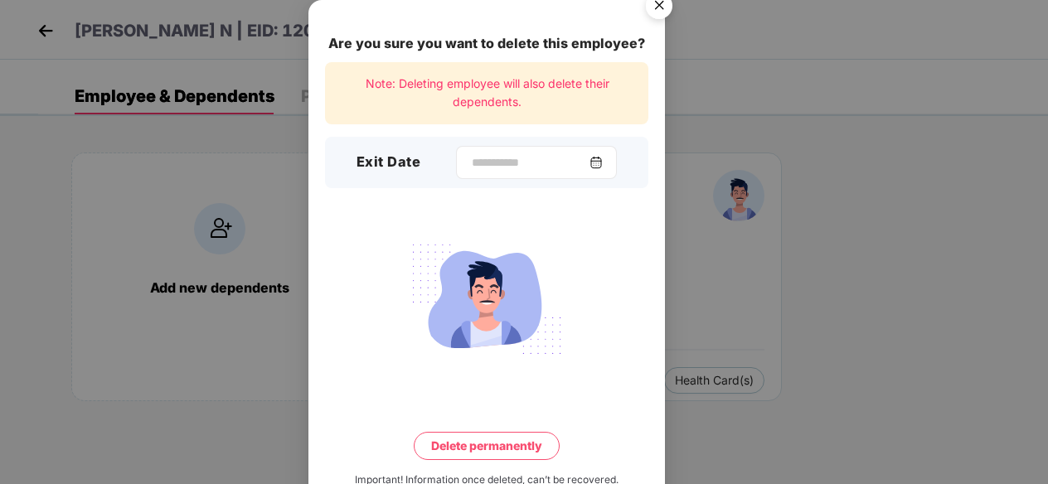
click at [598, 168] on img at bounding box center [596, 162] width 13 height 13
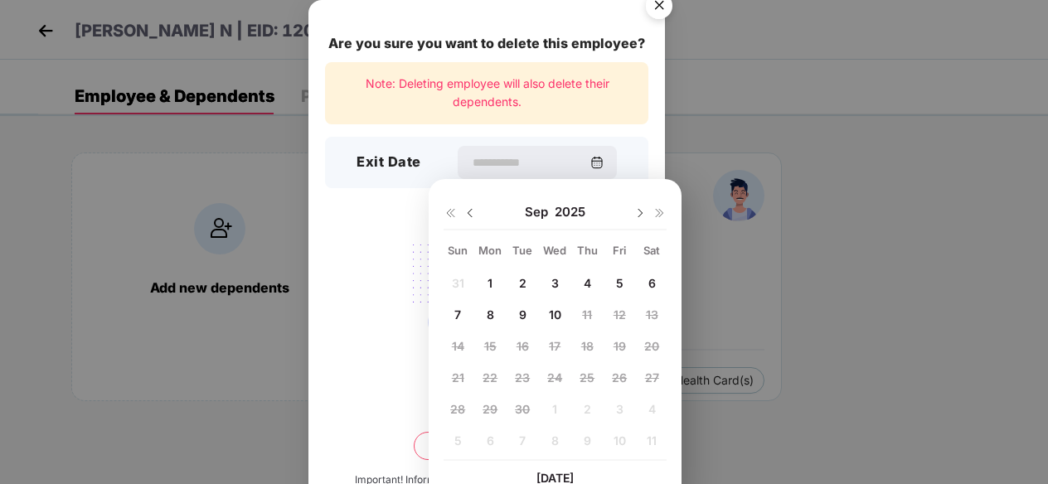
click at [517, 290] on div "2" at bounding box center [522, 282] width 25 height 25
type input "**********"
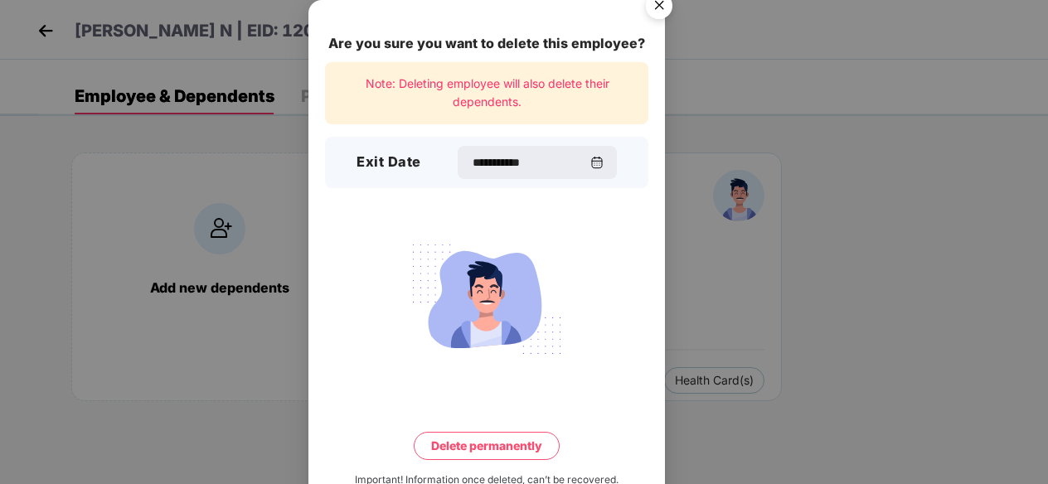
scroll to position [45, 0]
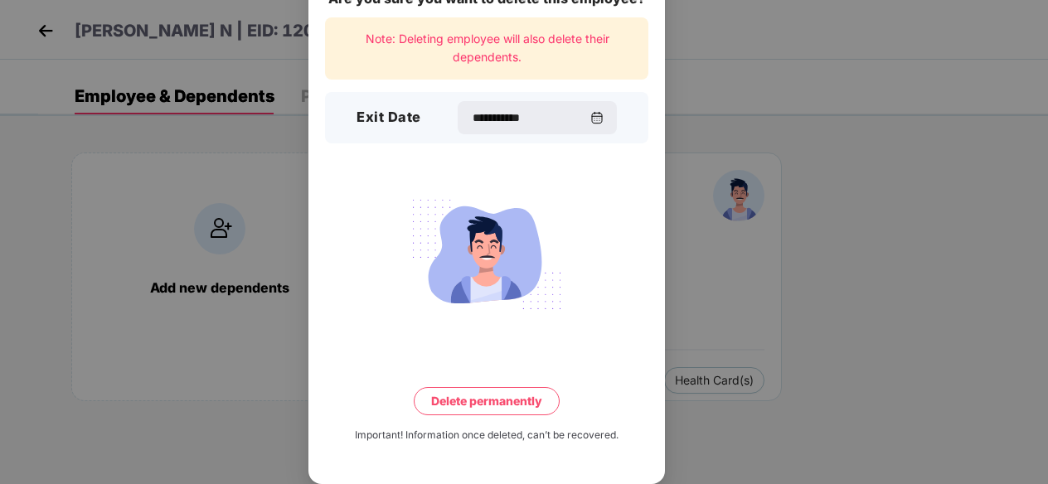
click at [497, 405] on button "Delete permanently" at bounding box center [487, 401] width 146 height 28
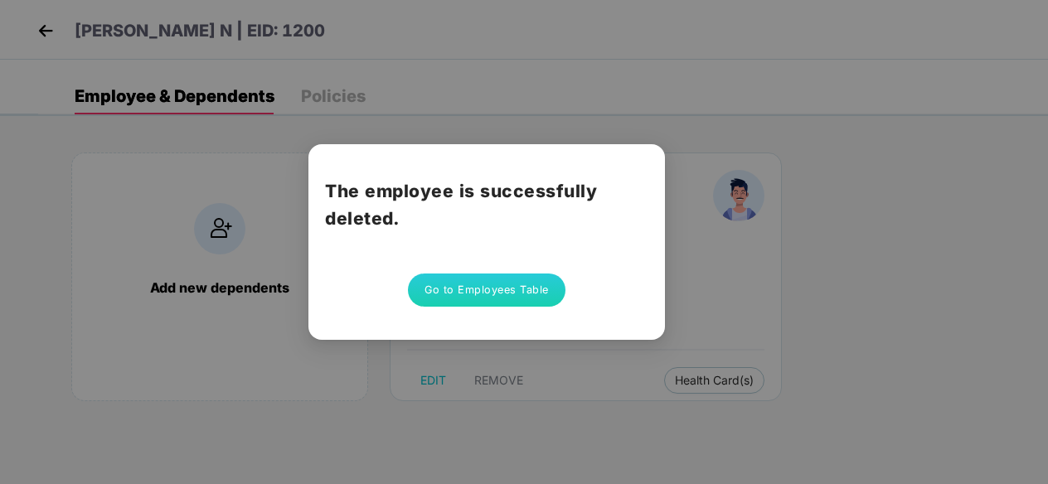
click at [515, 299] on button "Go to Employees Table" at bounding box center [487, 290] width 158 height 33
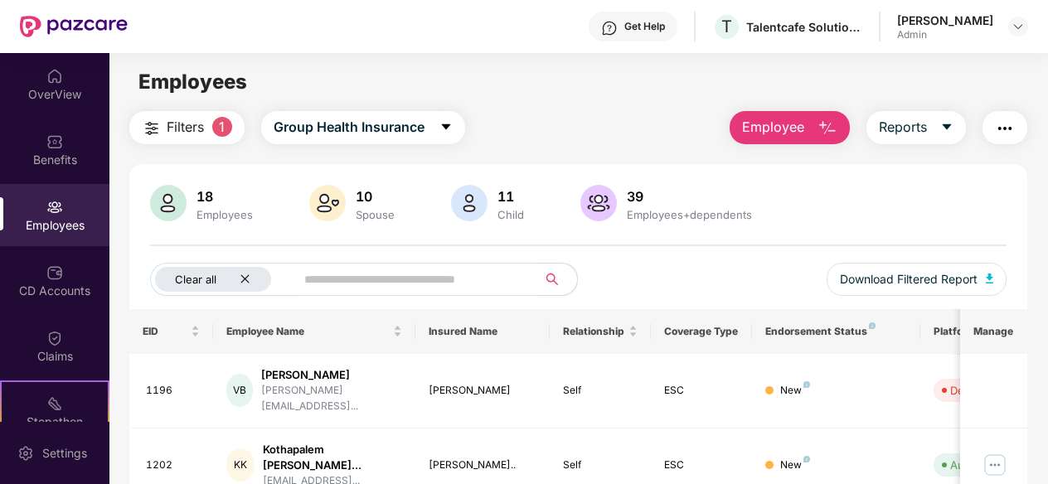
click at [245, 279] on icon "close" at bounding box center [245, 279] width 11 height 11
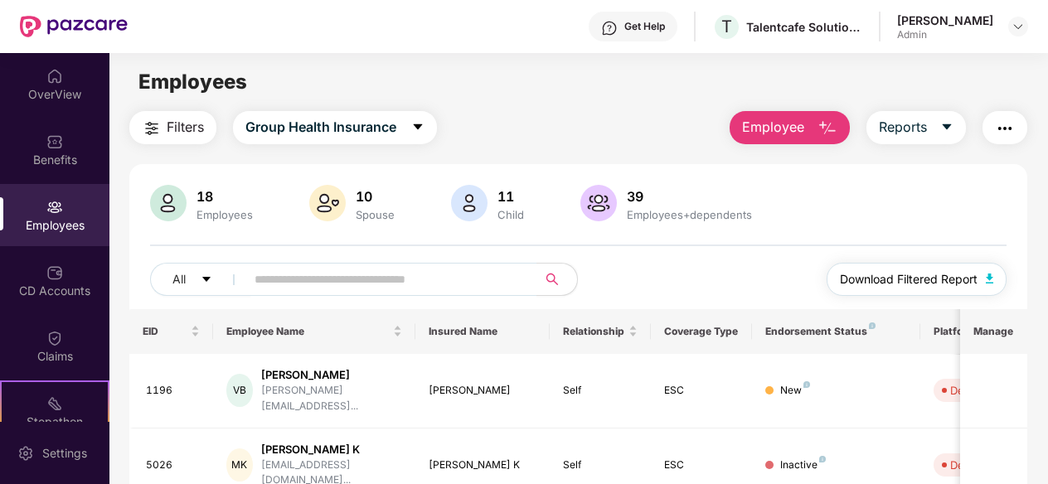
click at [906, 269] on button "Download Filtered Report" at bounding box center [917, 279] width 181 height 33
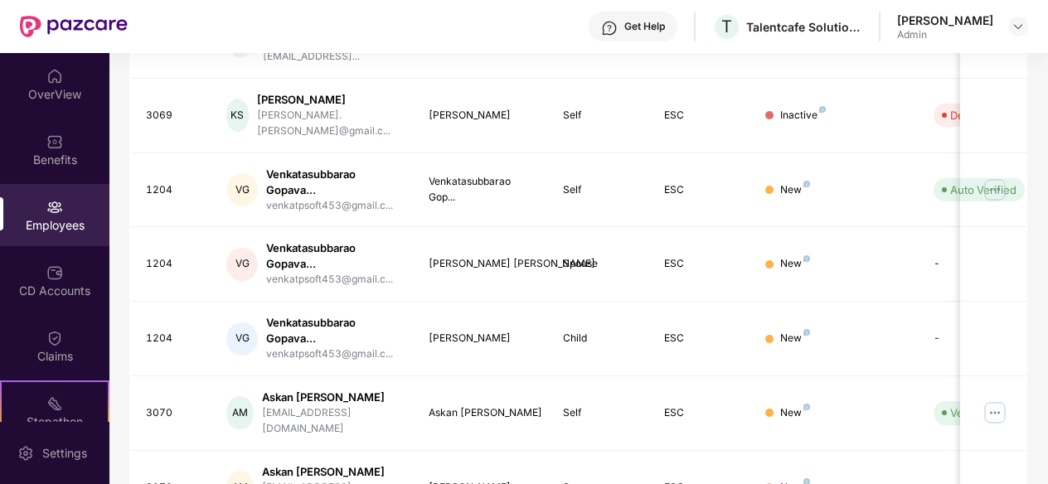
scroll to position [587, 0]
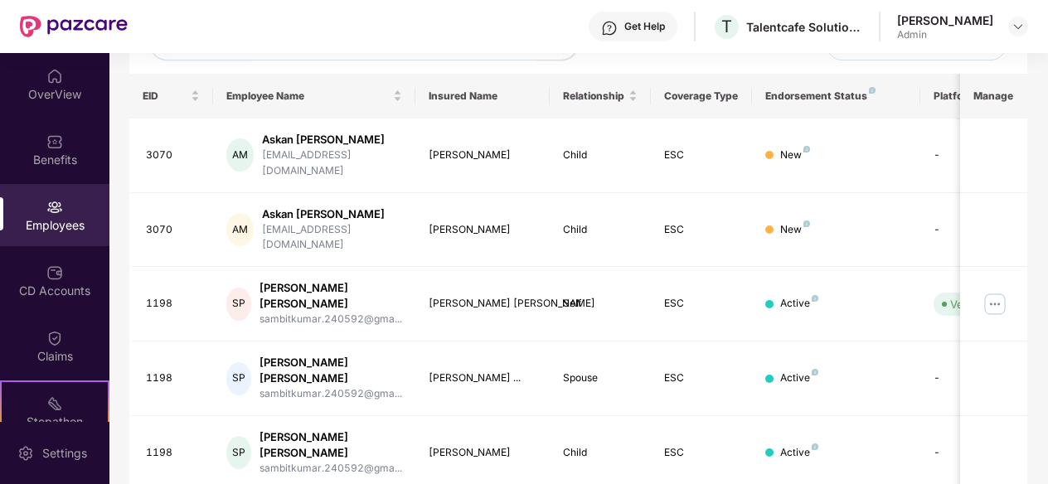
scroll to position [546, 0]
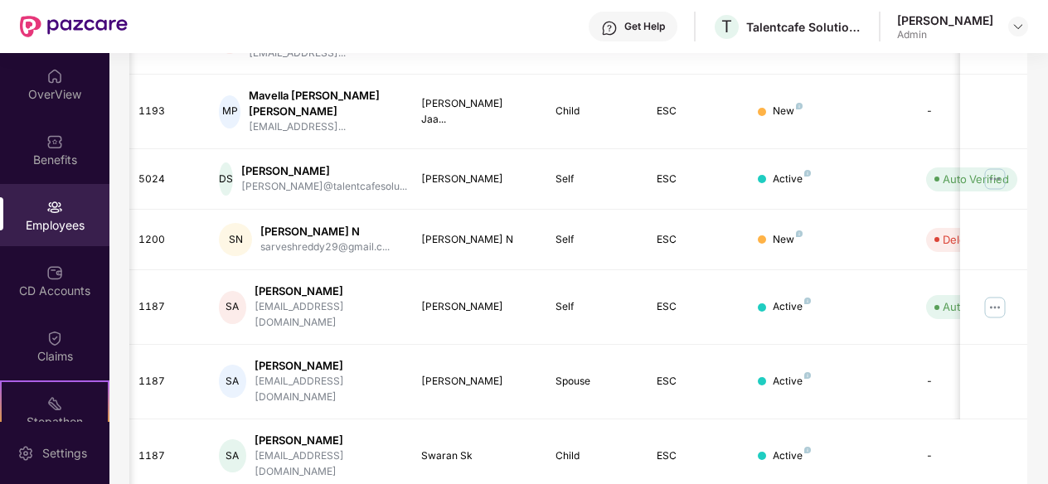
scroll to position [531, 0]
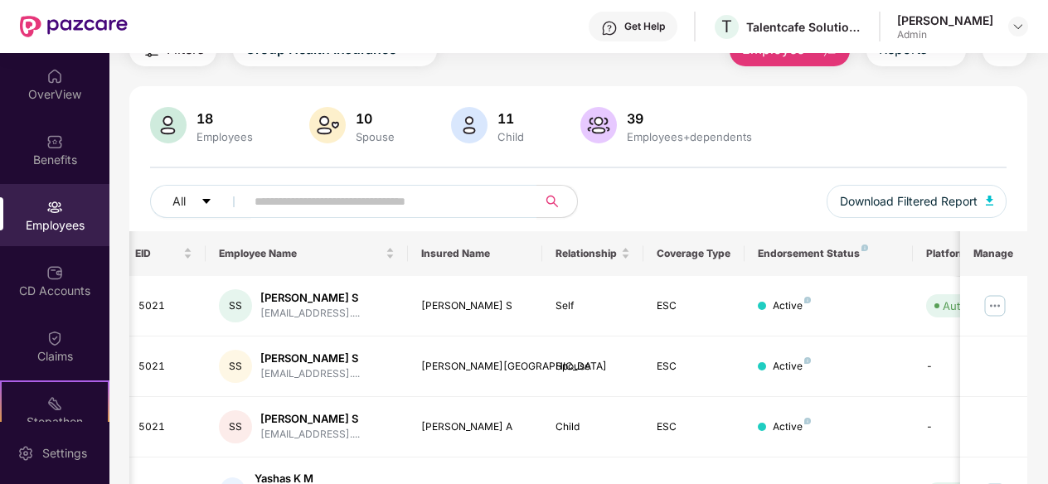
scroll to position [78, 0]
click at [819, 437] on td "Active" at bounding box center [829, 427] width 168 height 61
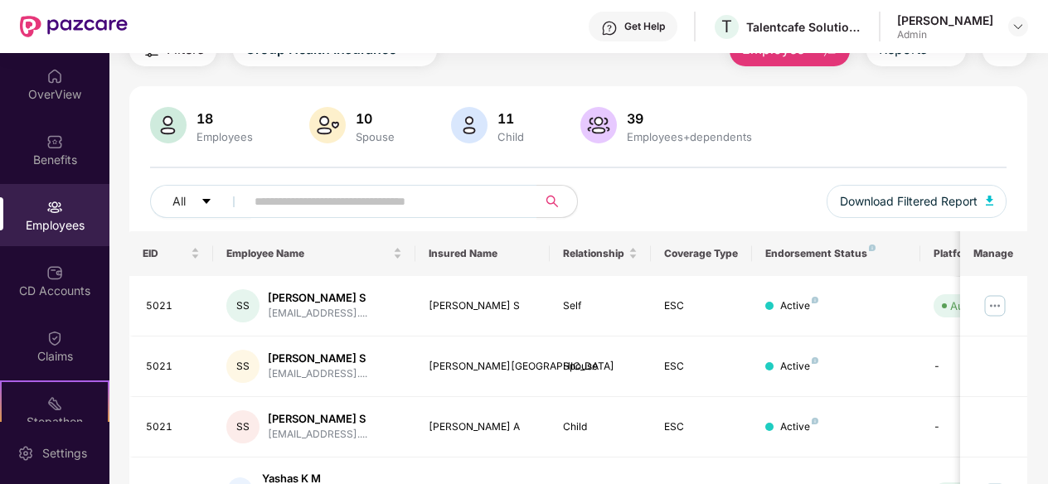
scroll to position [531, 0]
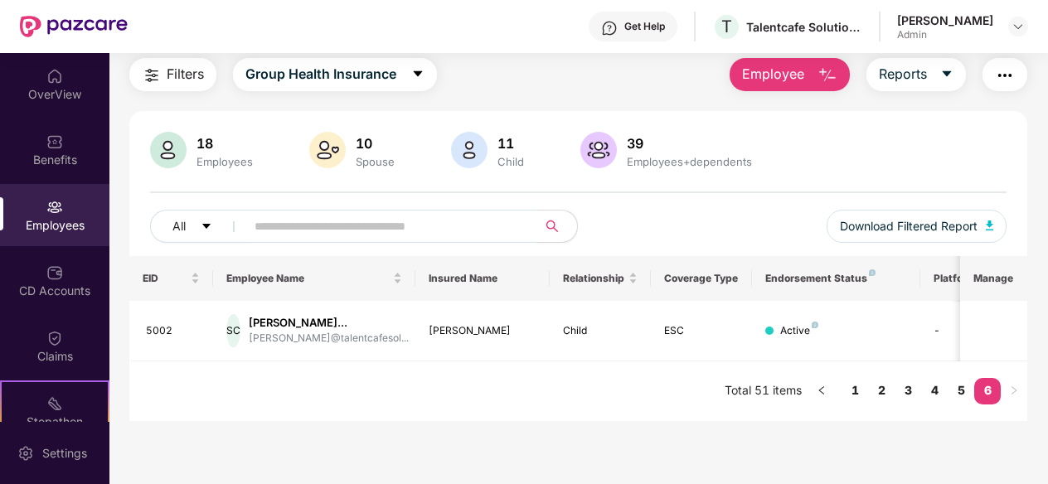
scroll to position [53, 0]
click at [54, 223] on div "Employees" at bounding box center [54, 225] width 109 height 17
